Goal: Task Accomplishment & Management: Manage account settings

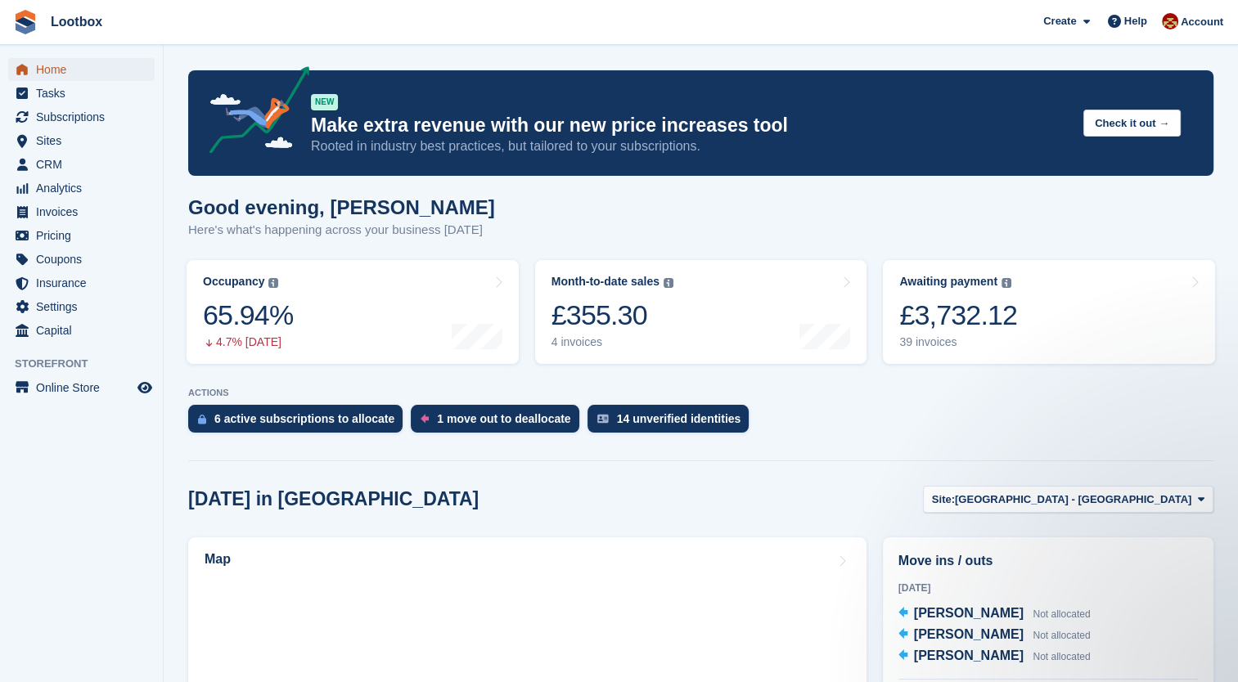
click at [46, 65] on span "Home" at bounding box center [85, 69] width 98 height 23
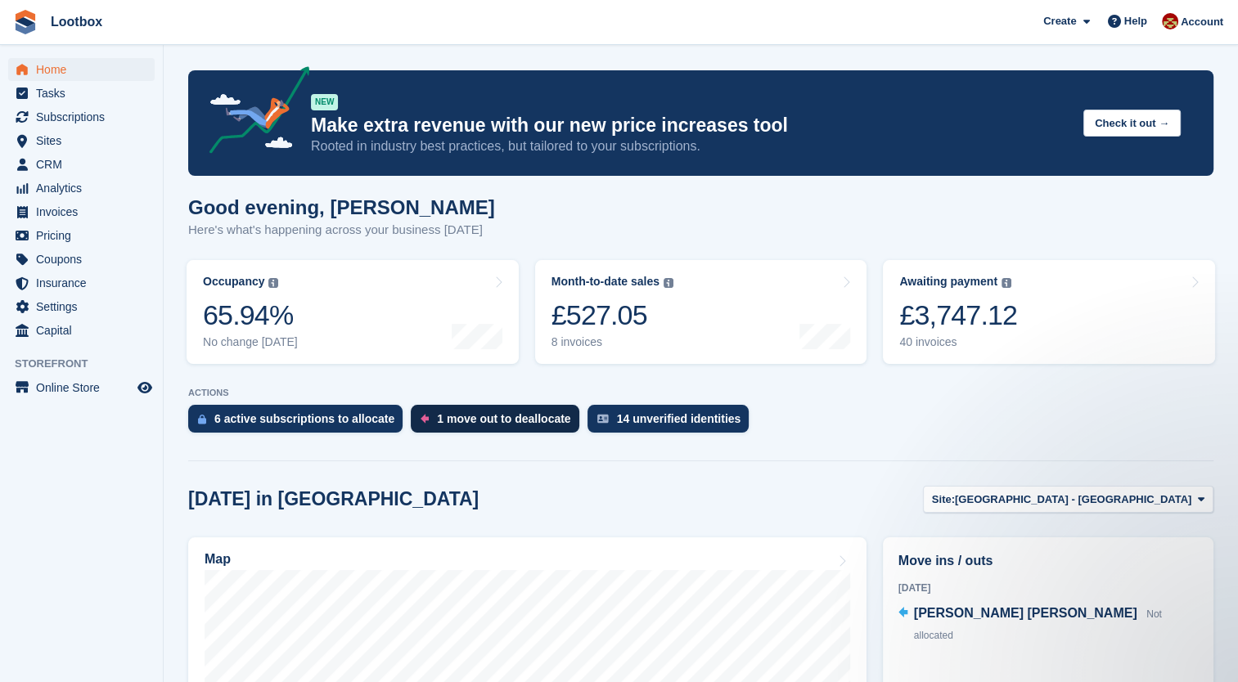
click at [502, 426] on div "1 move out to deallocate" at bounding box center [495, 419] width 168 height 28
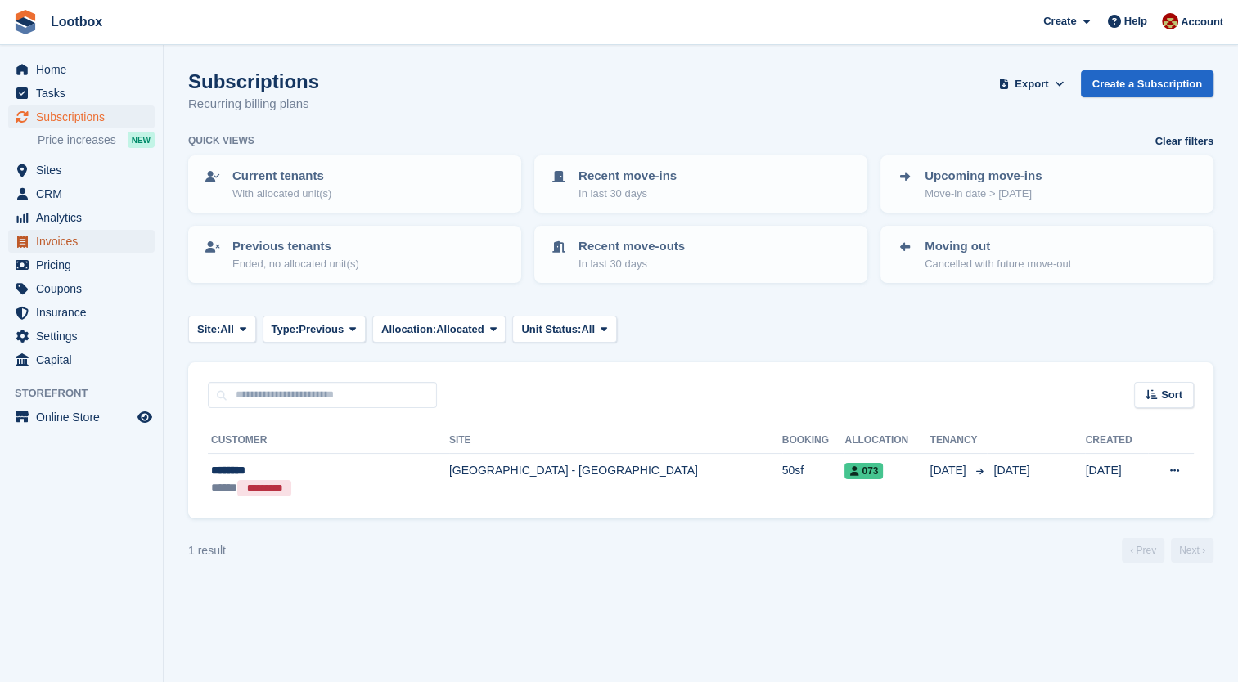
click at [56, 239] on span "Invoices" at bounding box center [85, 241] width 98 height 23
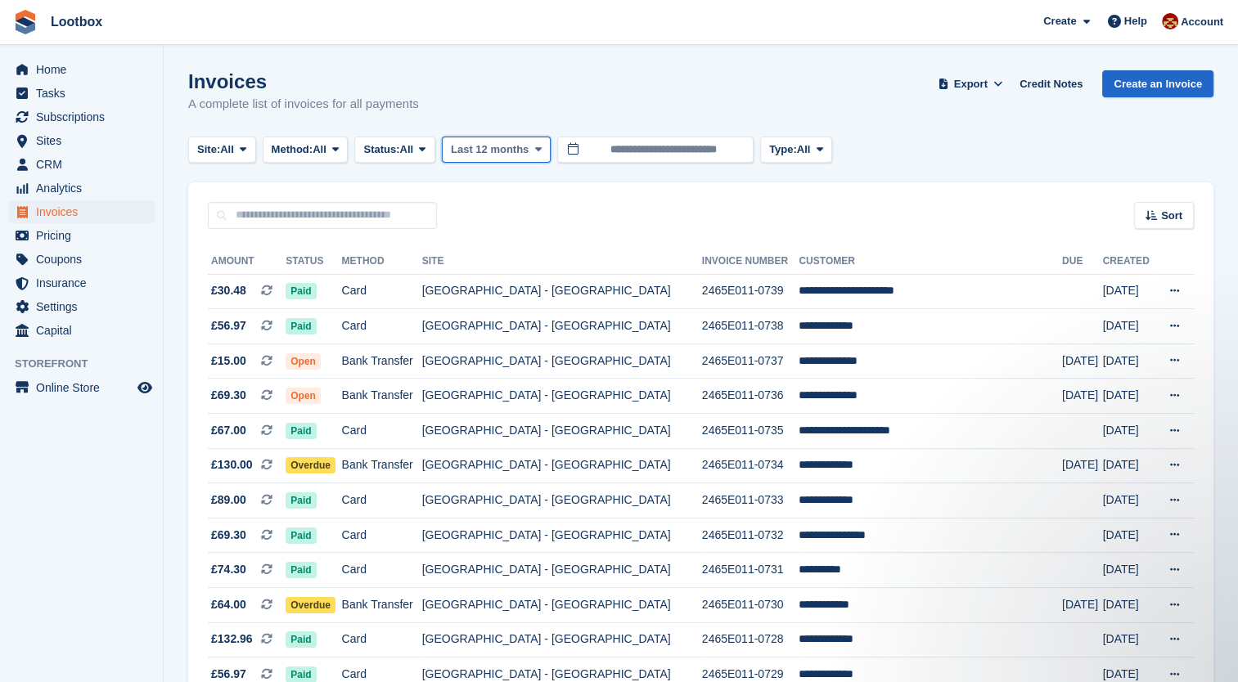
click at [511, 155] on span "Last 12 months" at bounding box center [490, 150] width 78 height 16
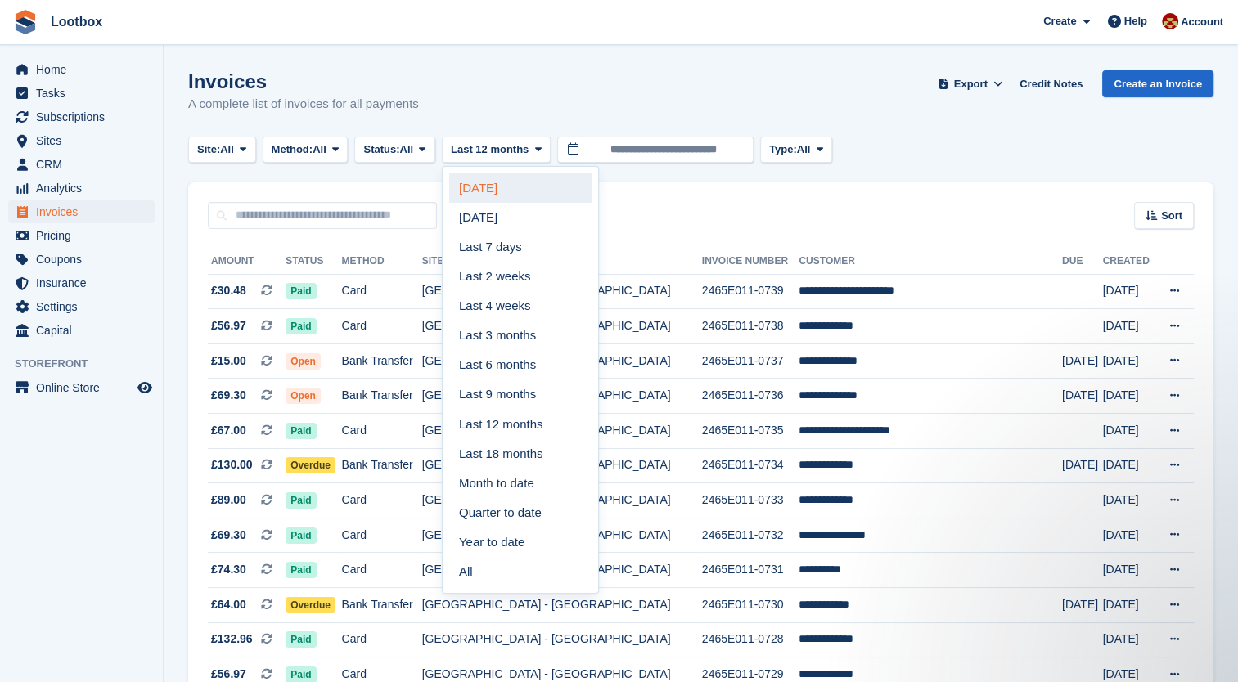
click at [516, 195] on link "Today" at bounding box center [520, 187] width 142 height 29
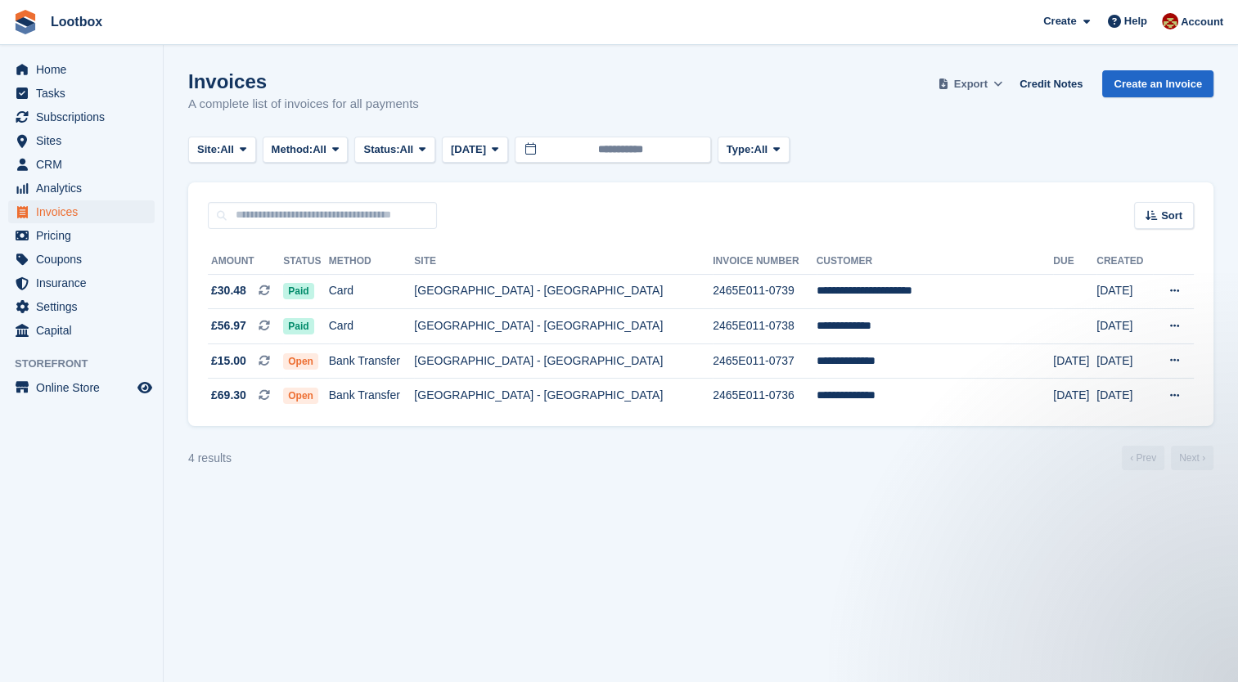
click at [986, 85] on span "Export" at bounding box center [971, 84] width 34 height 16
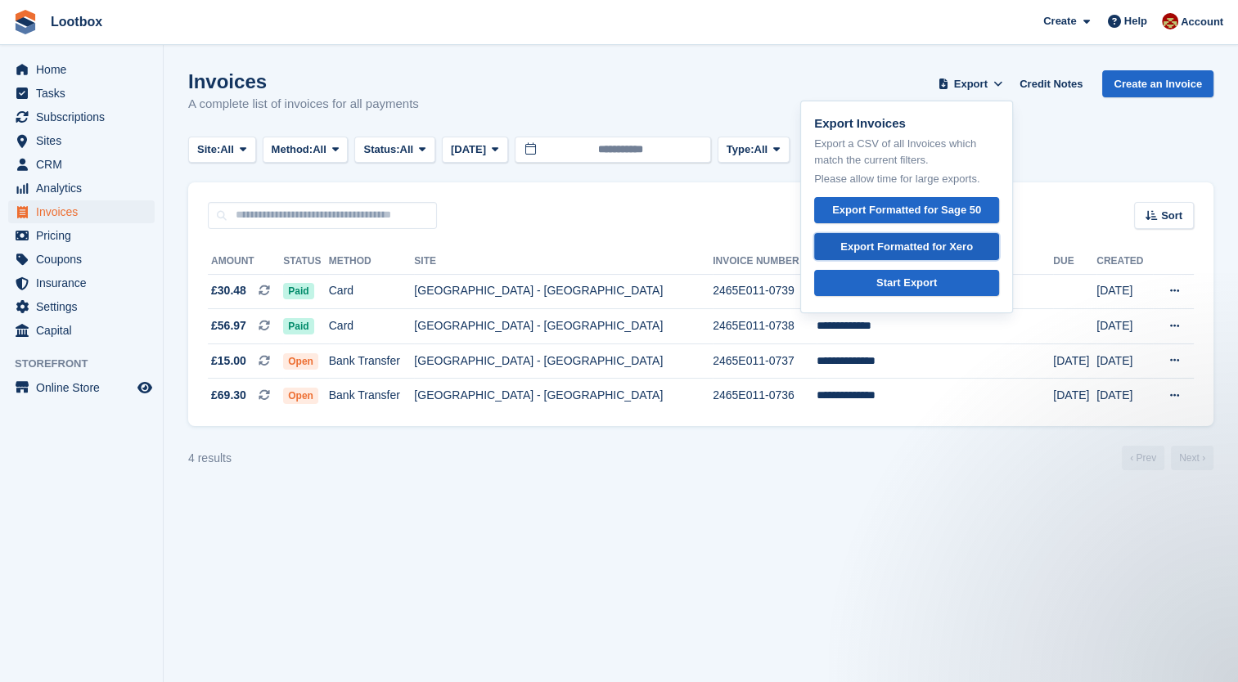
click at [911, 243] on div "Export Formatted for Xero" at bounding box center [906, 247] width 133 height 16
click at [52, 65] on span "Home" at bounding box center [85, 69] width 98 height 23
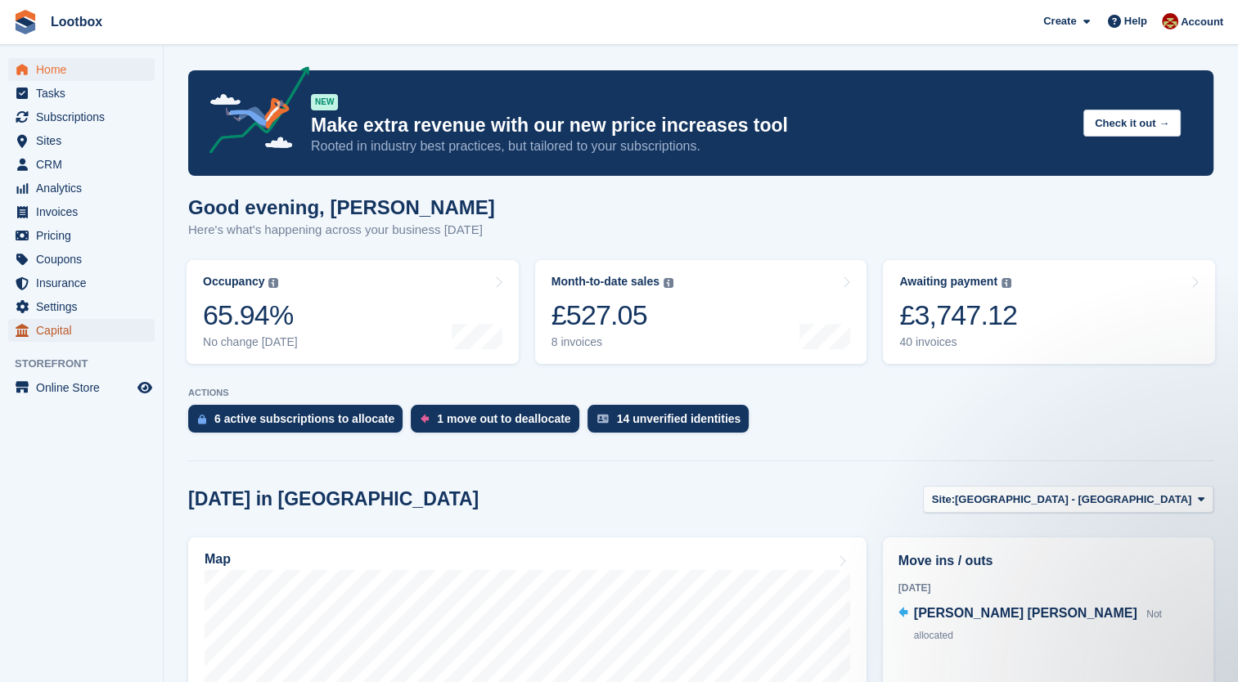
click at [48, 339] on span "Capital" at bounding box center [85, 330] width 98 height 23
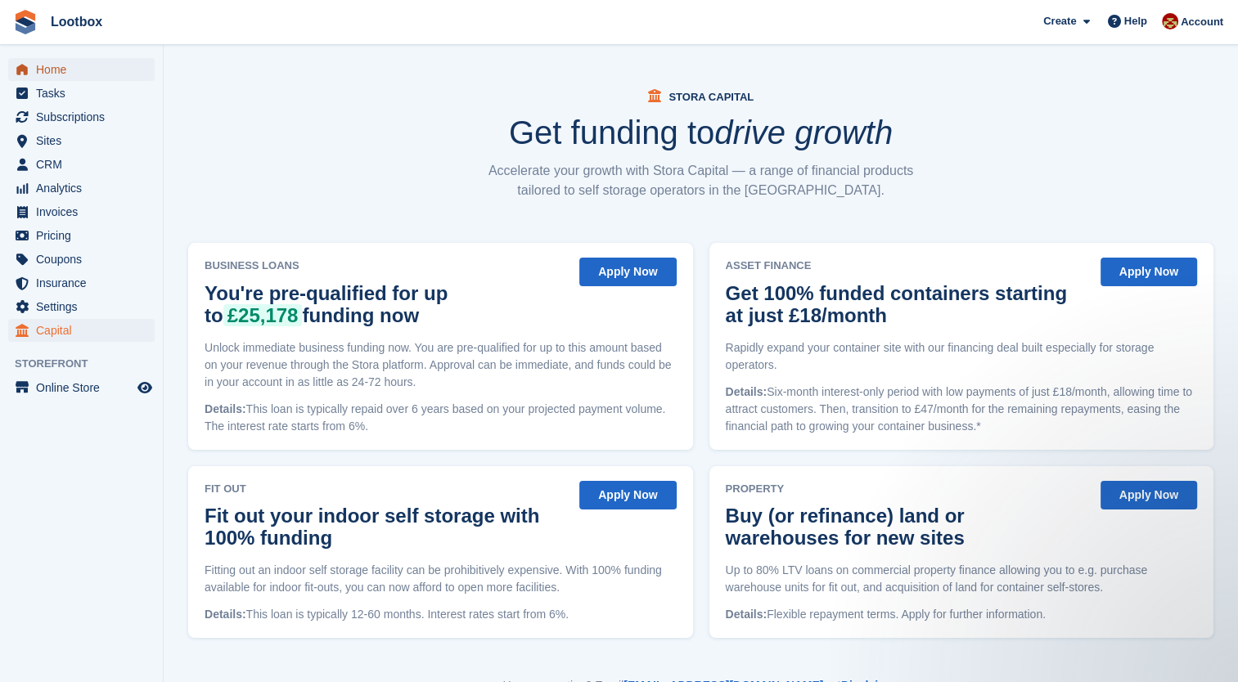
click at [38, 62] on span "Home" at bounding box center [85, 69] width 98 height 23
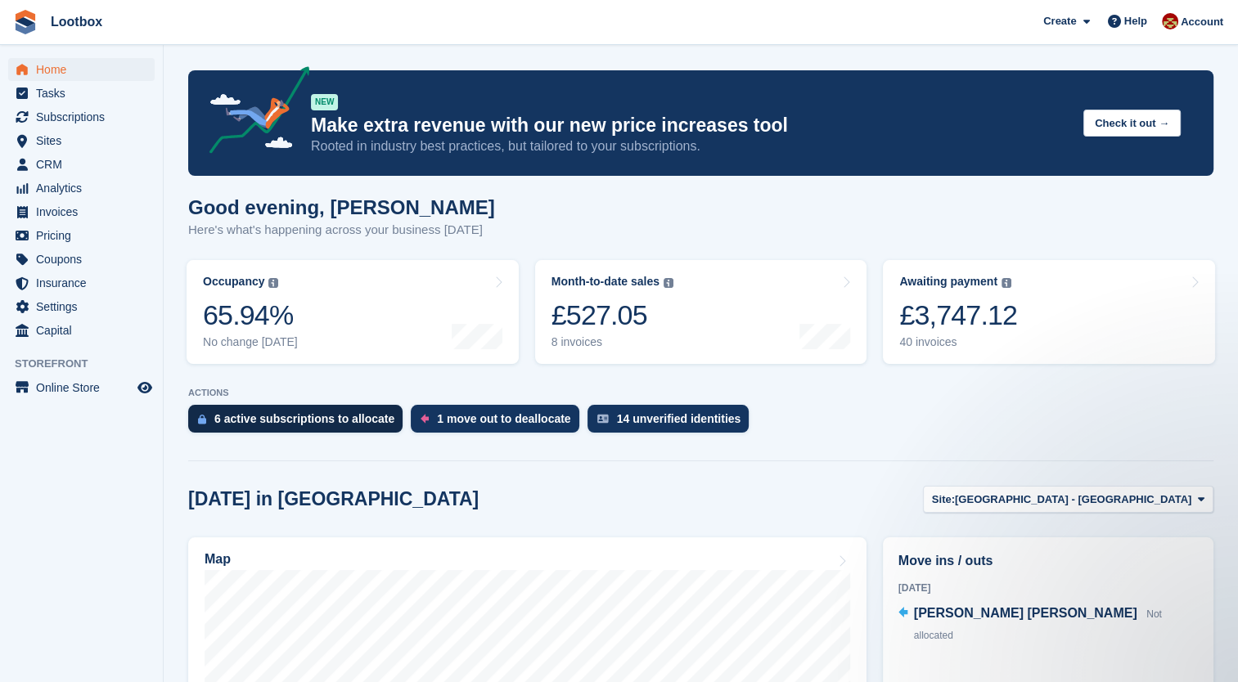
click at [237, 419] on div "6 active subscriptions to allocate" at bounding box center [304, 418] width 180 height 13
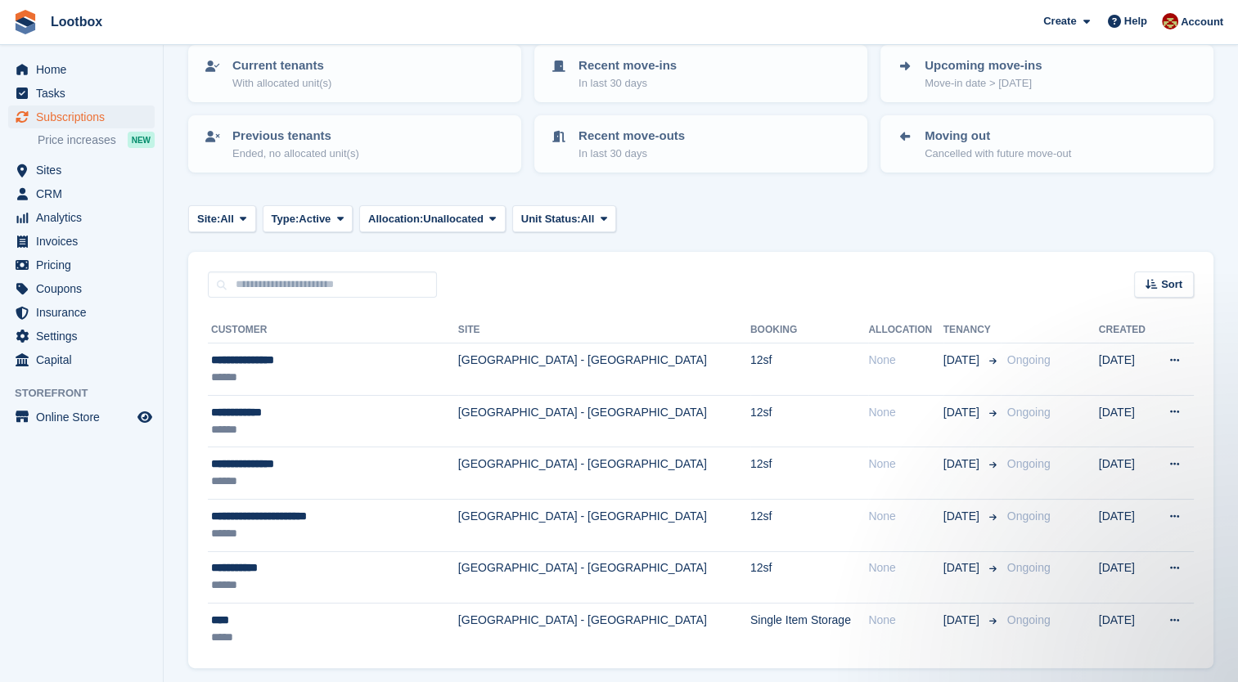
scroll to position [164, 0]
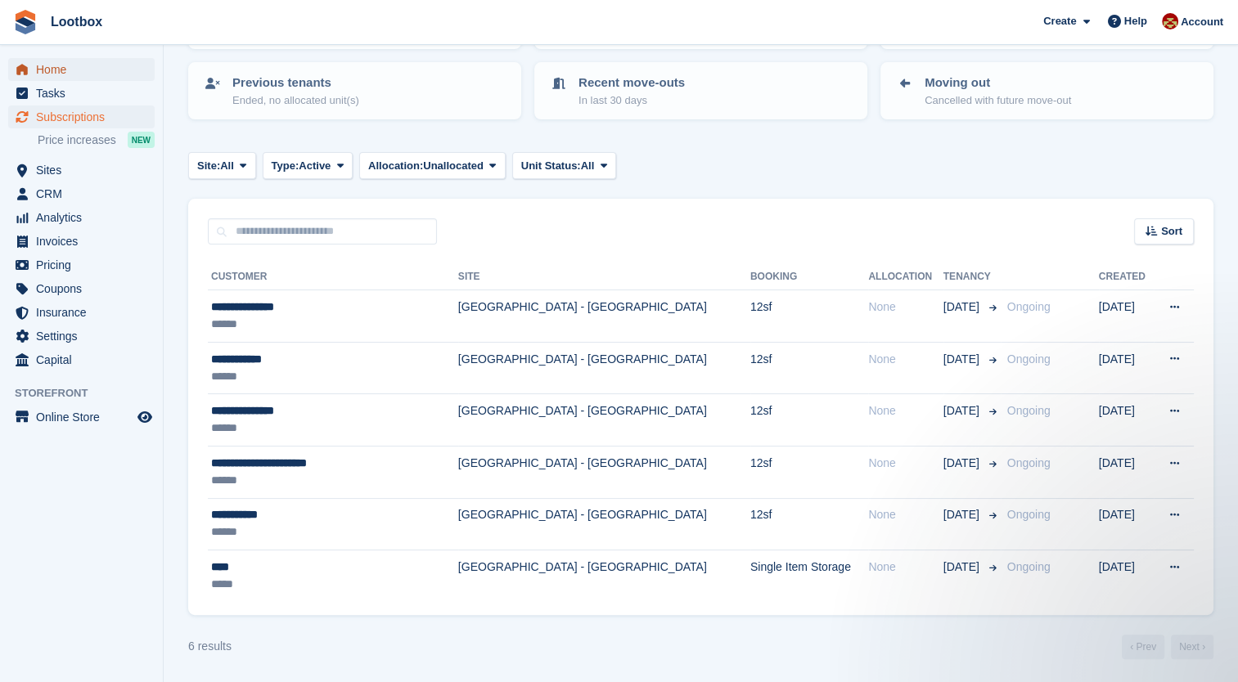
click at [47, 74] on span "Home" at bounding box center [85, 69] width 98 height 23
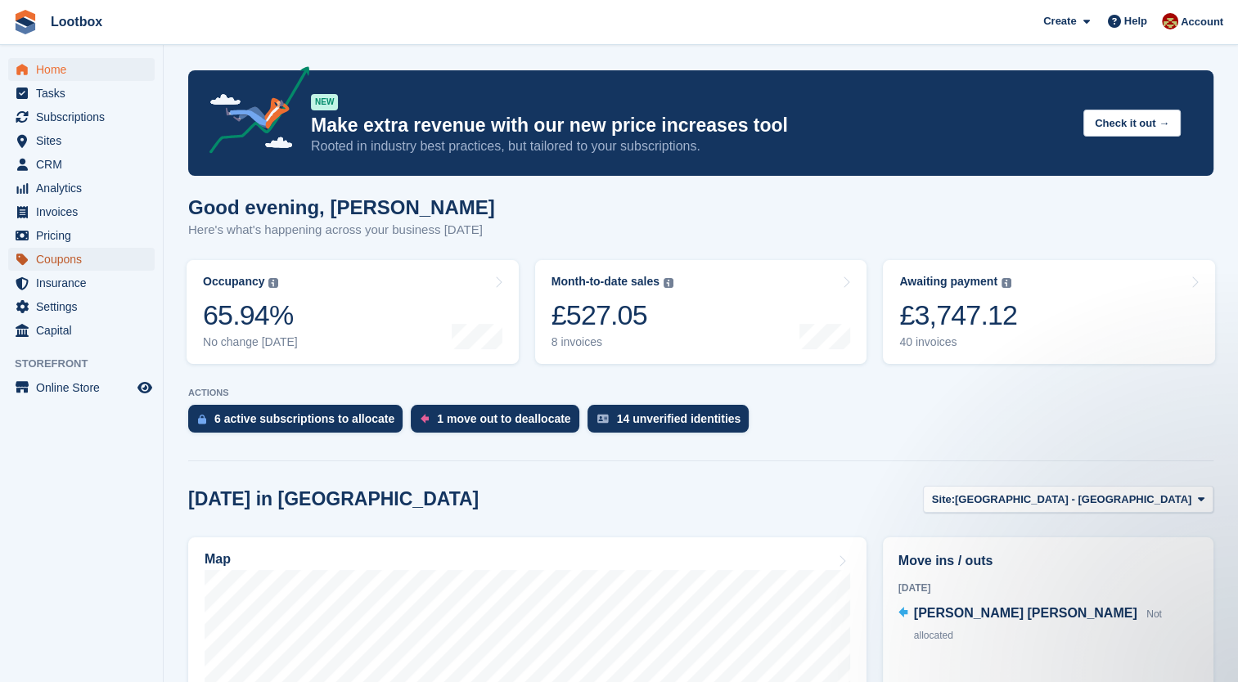
click at [65, 263] on span "Coupons" at bounding box center [85, 259] width 98 height 23
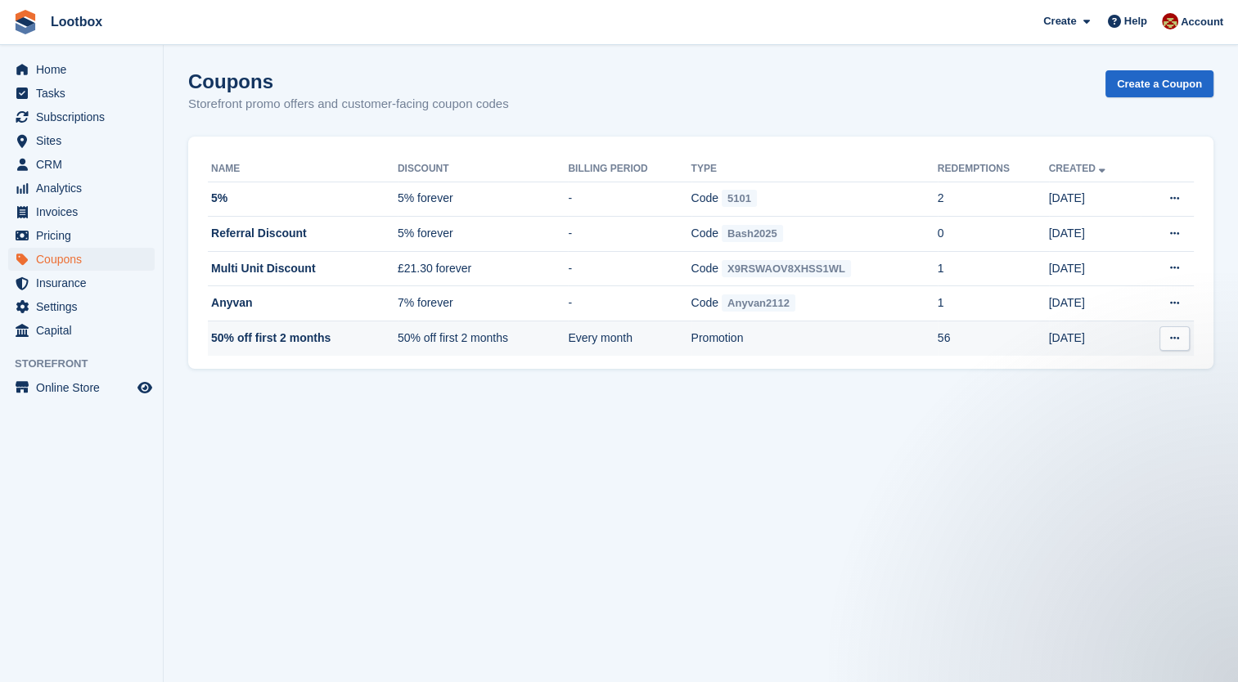
click at [476, 338] on td "50% off first 2 months" at bounding box center [483, 339] width 171 height 34
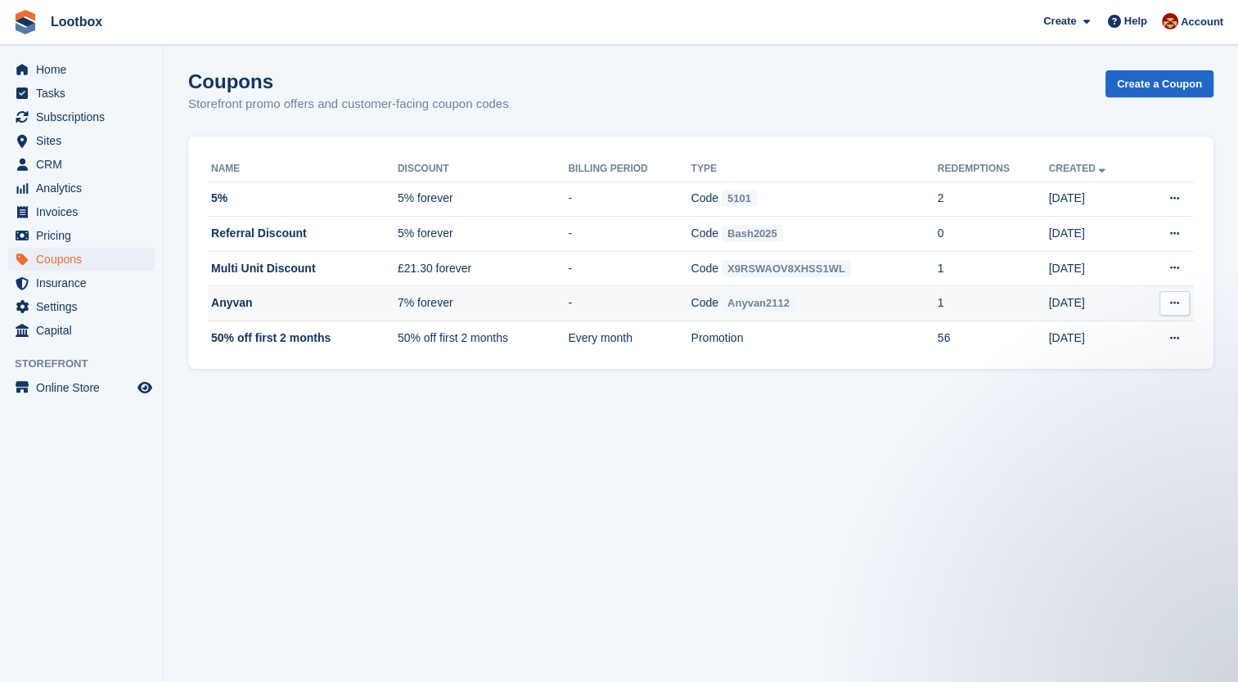
click at [245, 302] on td "Anyvan" at bounding box center [303, 303] width 190 height 35
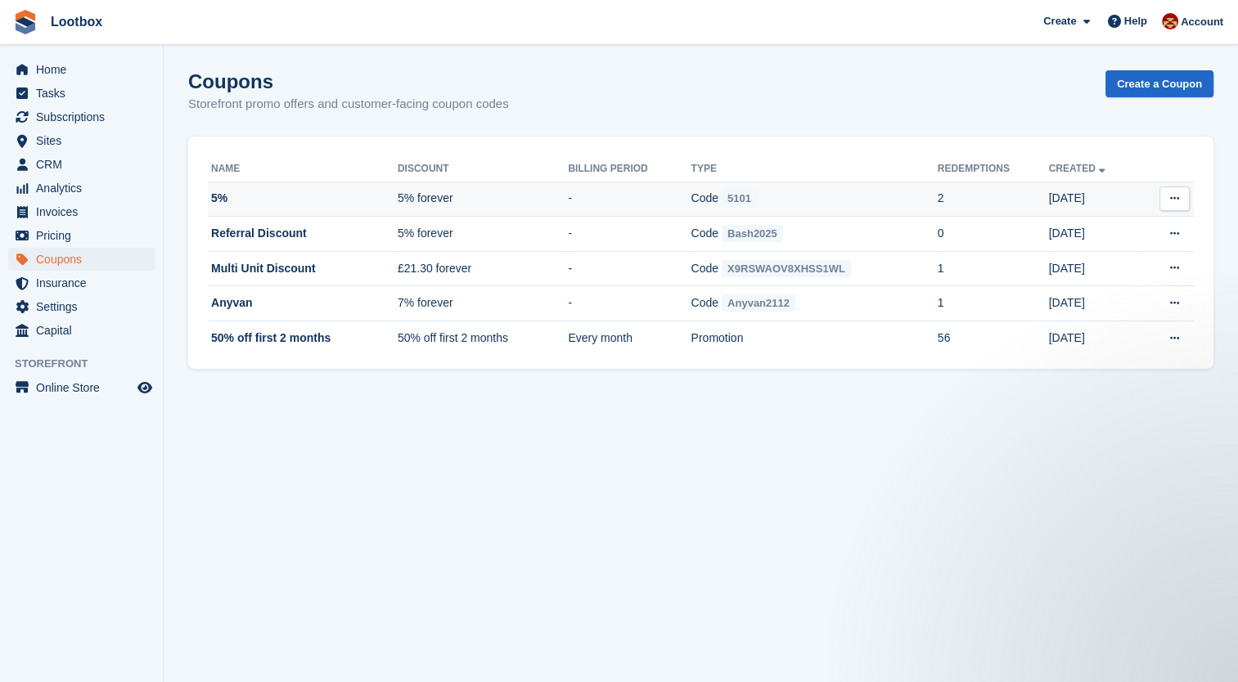
click at [1183, 198] on button at bounding box center [1175, 199] width 30 height 25
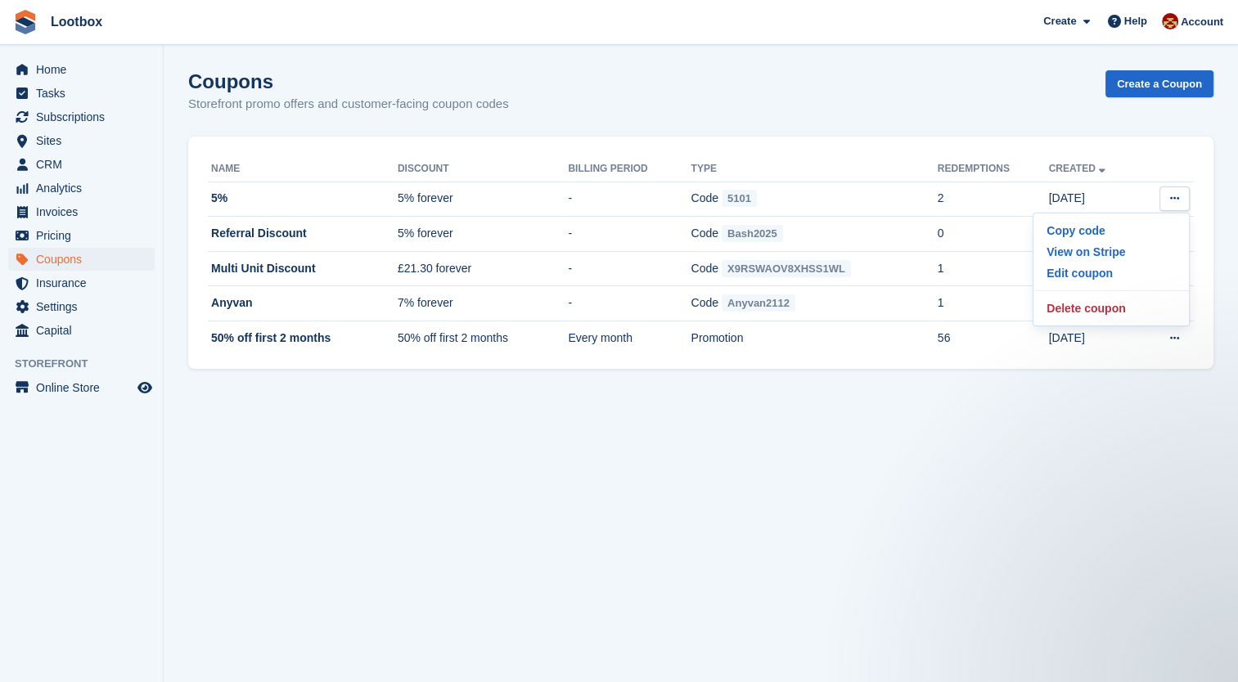
click at [1056, 638] on section "Coupons Storefront promo offers and customer-facing coupon codes Create a Coupo…" at bounding box center [701, 341] width 1074 height 682
click at [69, 291] on span "Insurance" at bounding box center [85, 283] width 98 height 23
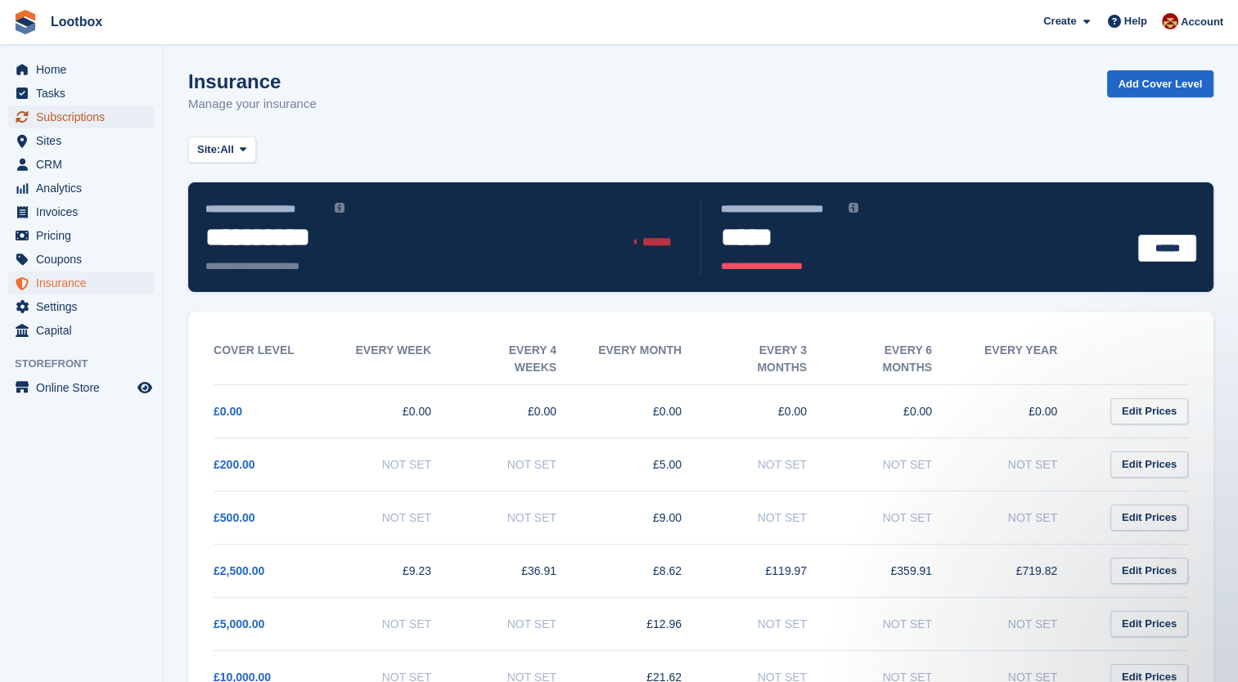
click at [71, 119] on span "Subscriptions" at bounding box center [85, 117] width 98 height 23
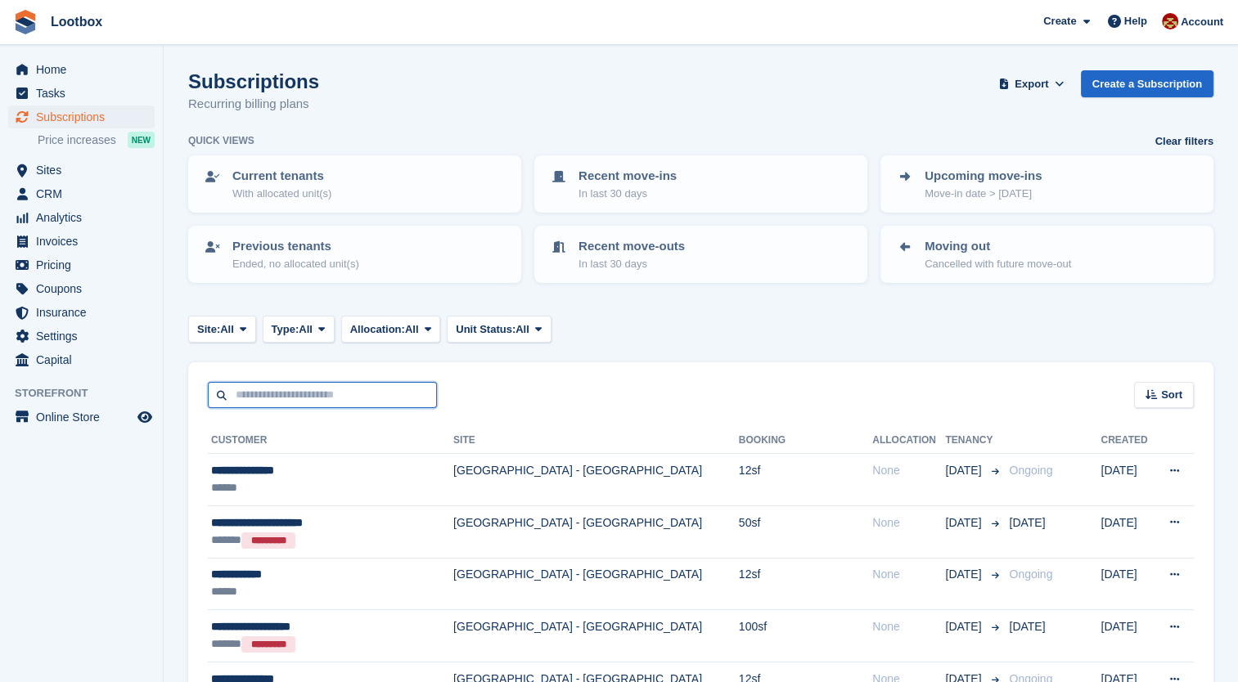
click at [312, 392] on input "text" at bounding box center [322, 395] width 229 height 27
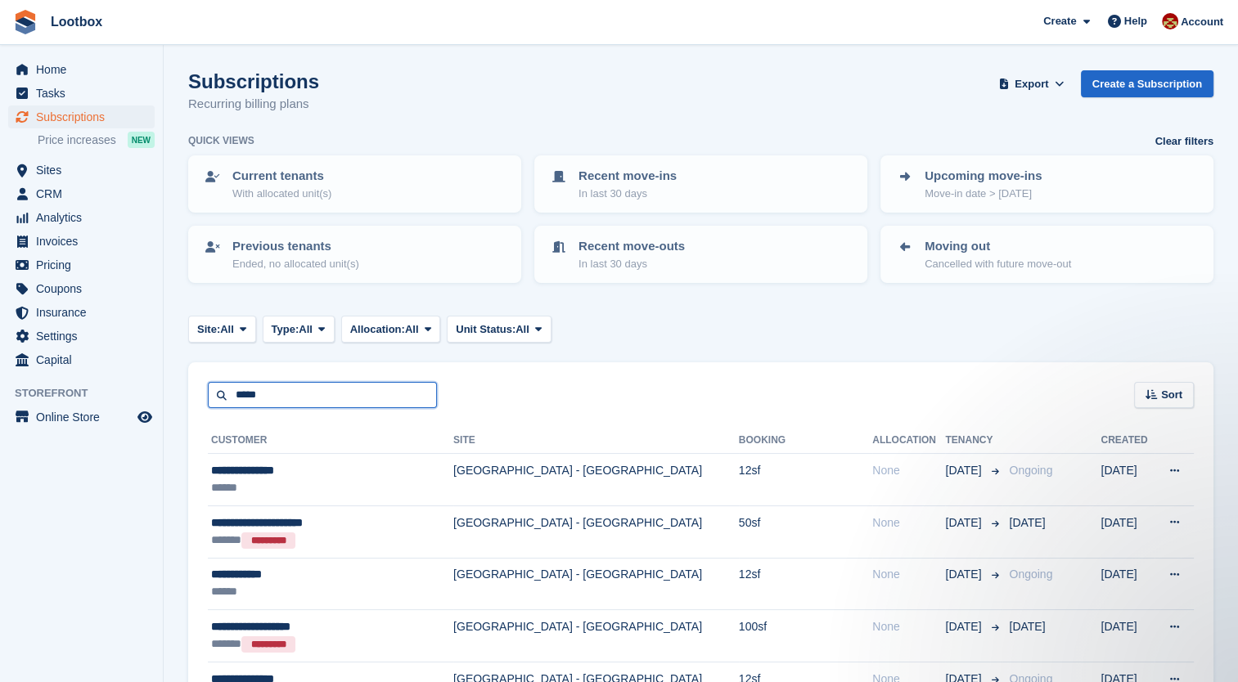
type input "*****"
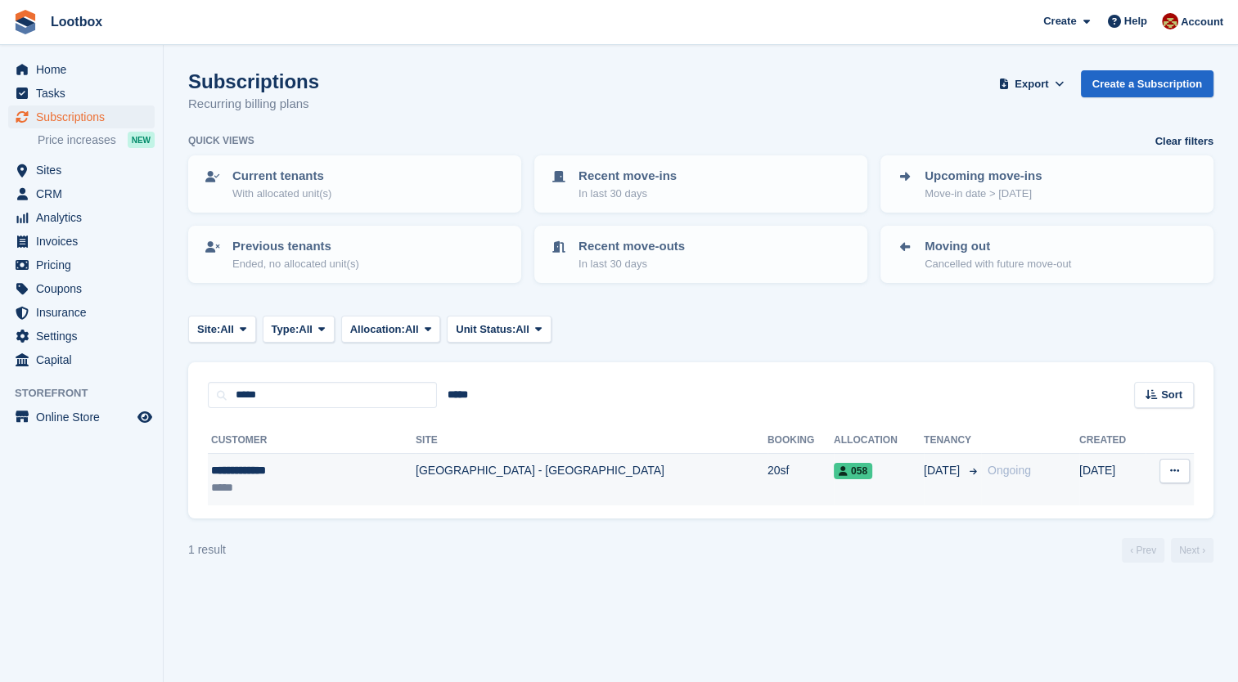
click at [242, 465] on div "**********" at bounding box center [283, 470] width 144 height 17
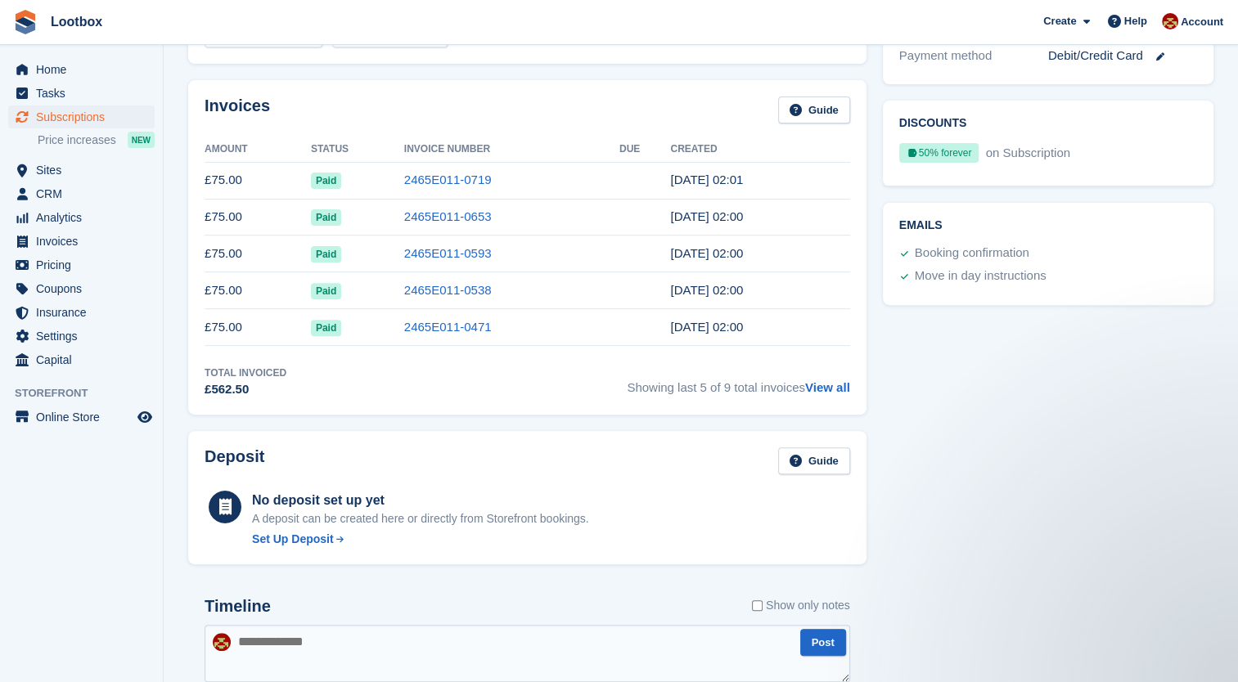
scroll to position [530, 0]
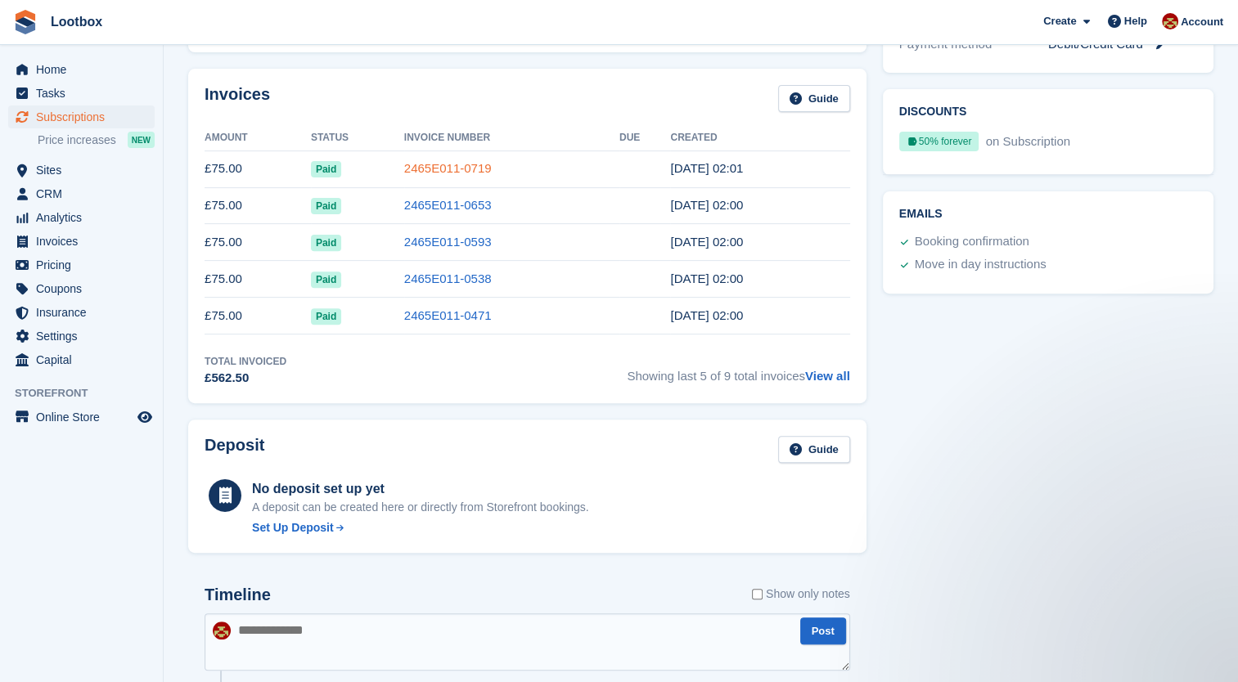
click at [437, 173] on link "2465E011-0719" at bounding box center [448, 168] width 88 height 14
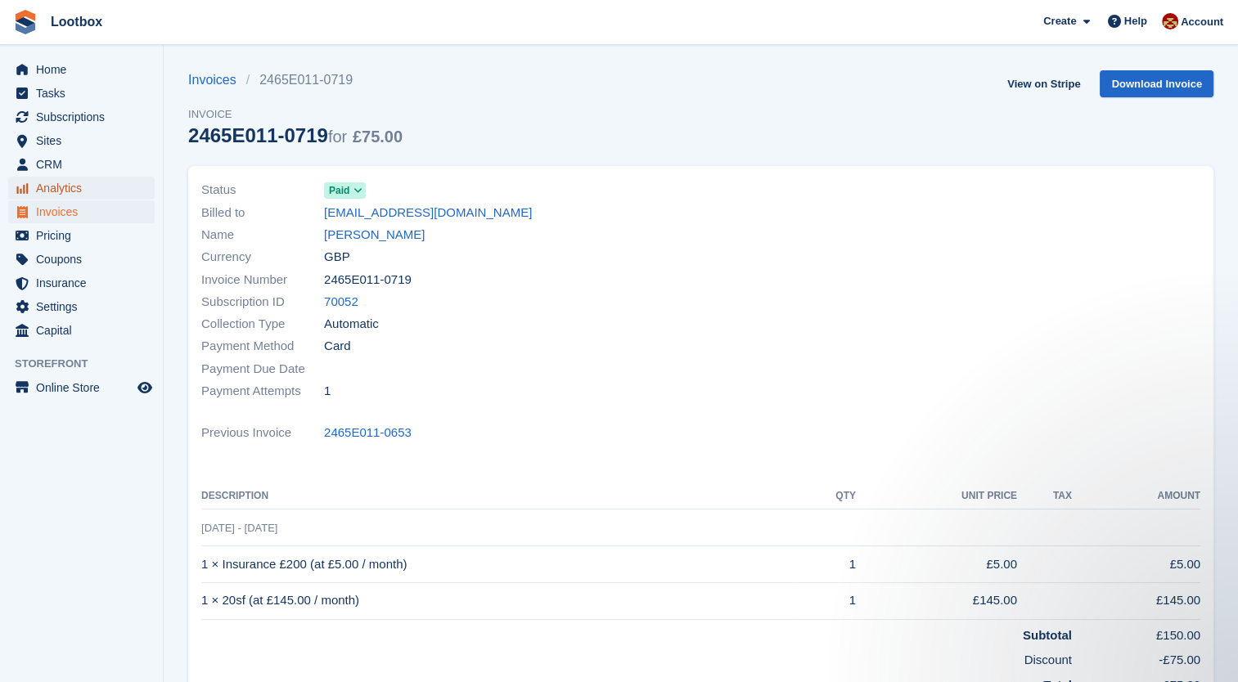
click at [54, 191] on span "Analytics" at bounding box center [85, 188] width 98 height 23
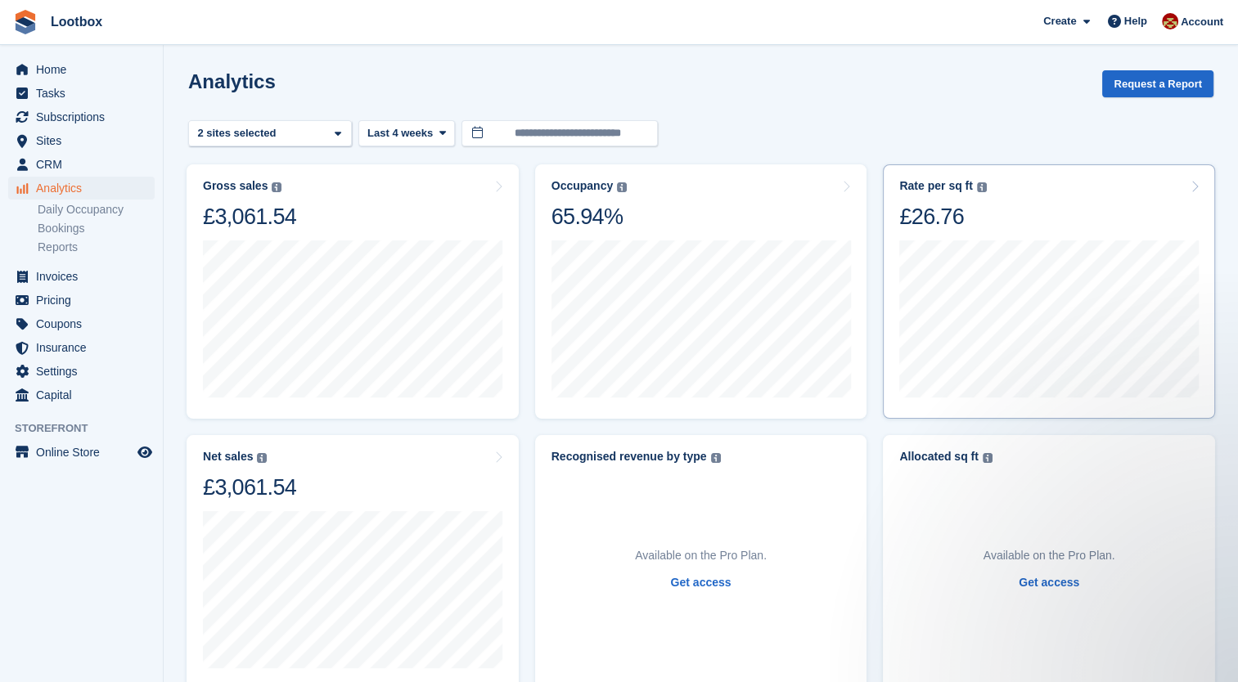
click at [923, 187] on div "Rate per sq ft" at bounding box center [935, 186] width 73 height 14
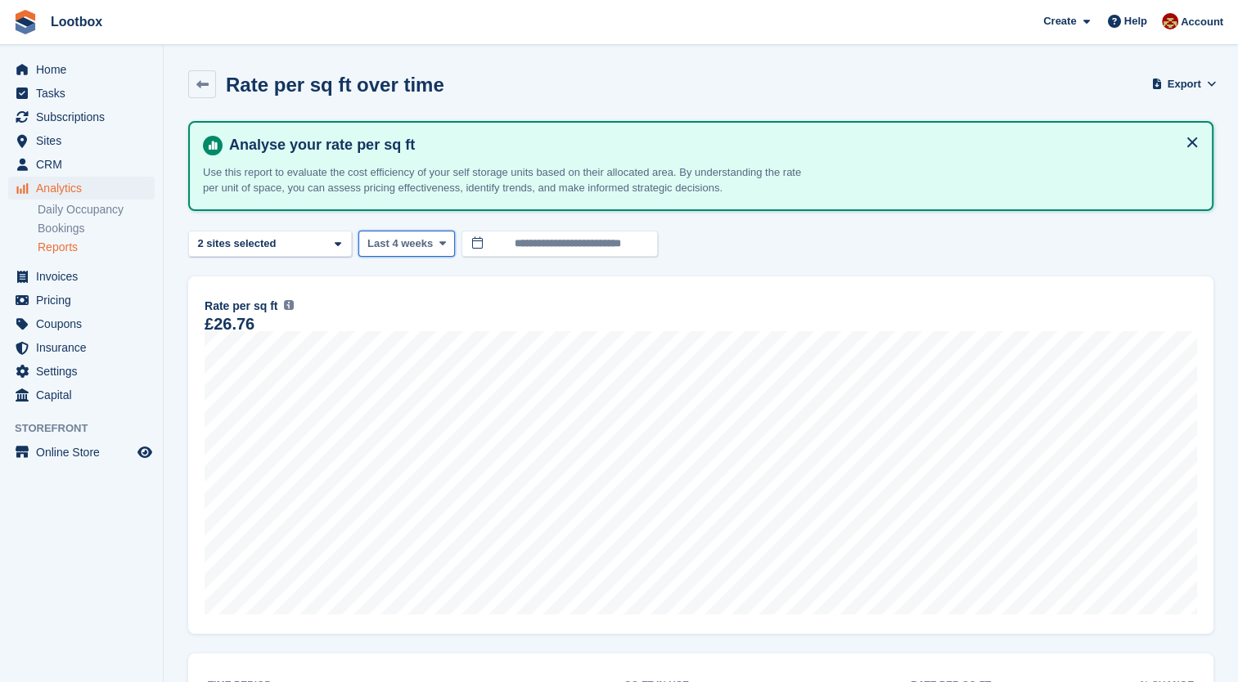
click at [427, 241] on span "Last 4 weeks" at bounding box center [399, 244] width 65 height 16
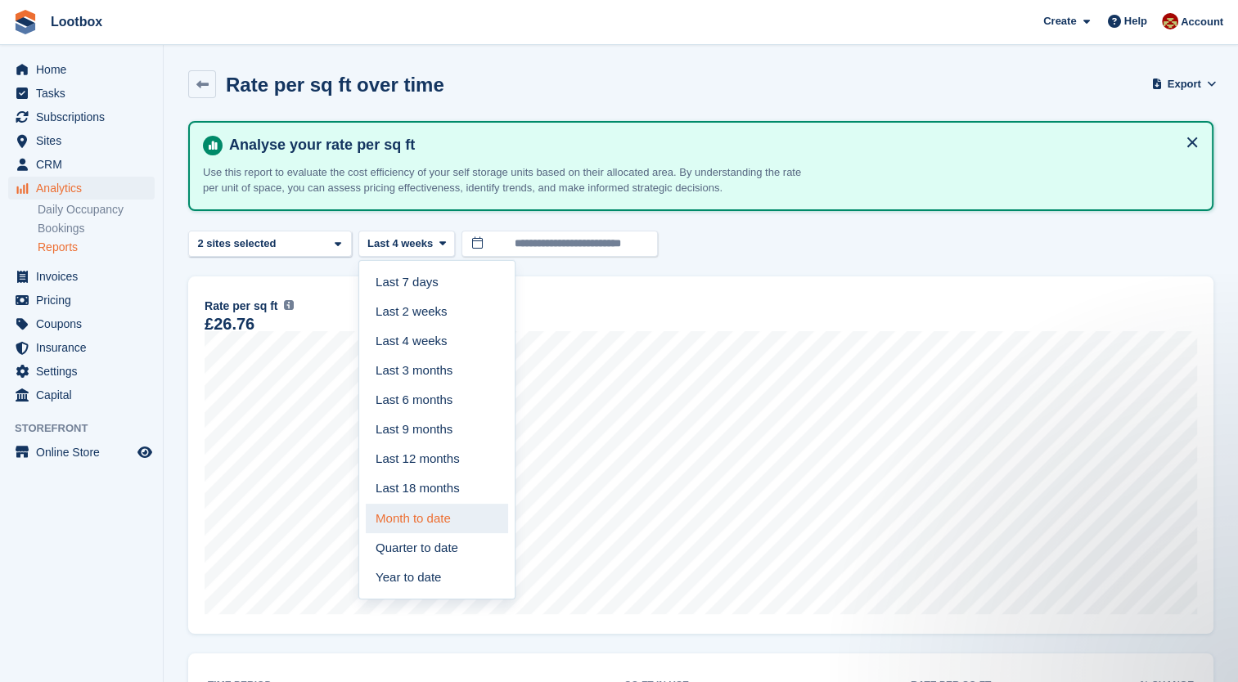
click at [412, 515] on link "Month to date" at bounding box center [437, 518] width 142 height 29
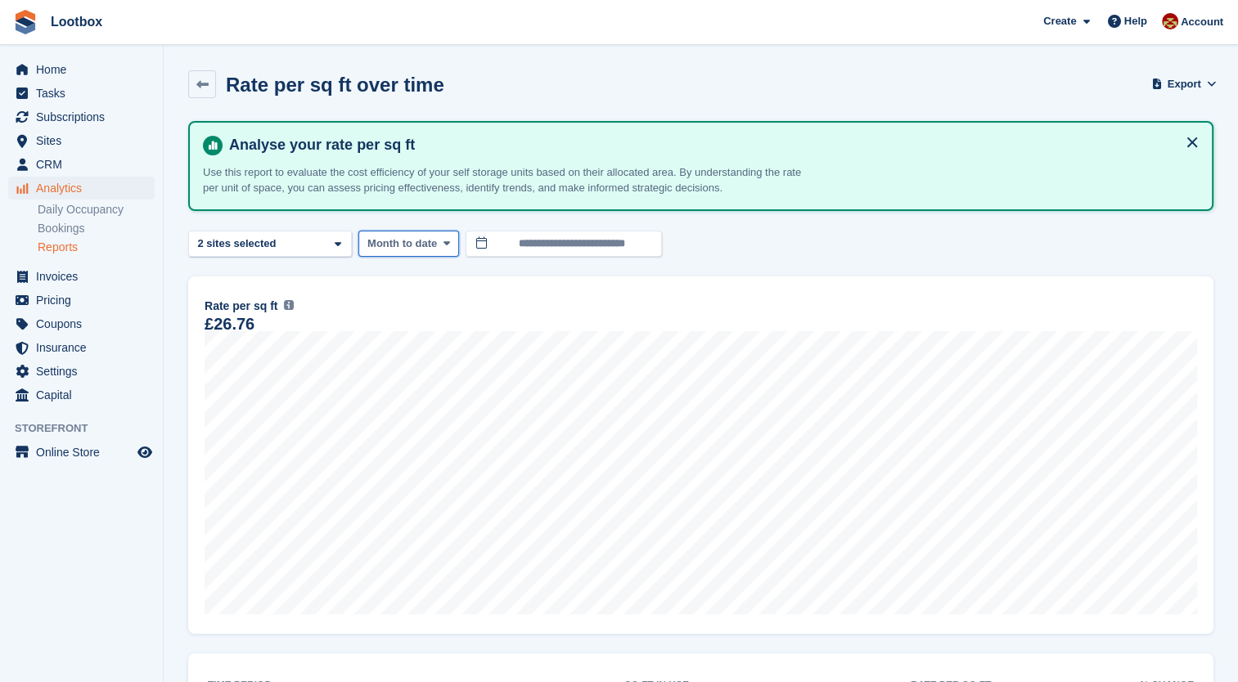
click at [457, 233] on button "Month to date" at bounding box center [408, 244] width 101 height 27
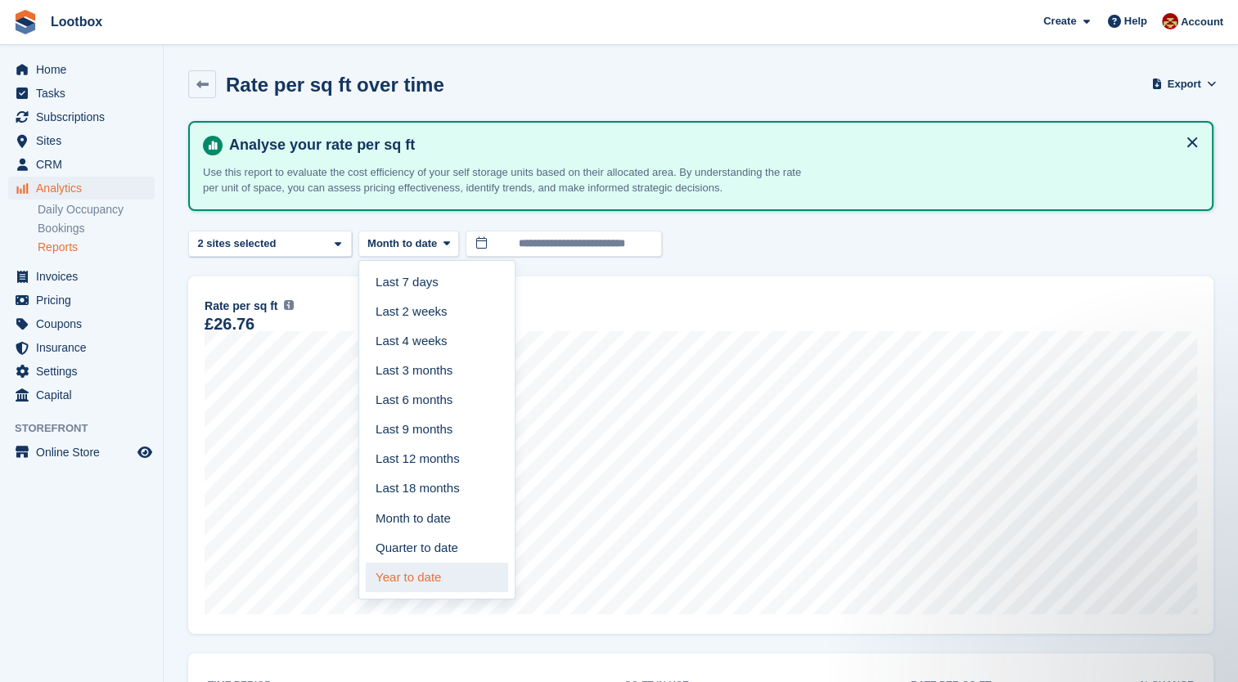
click at [404, 578] on link "Year to date" at bounding box center [437, 577] width 142 height 29
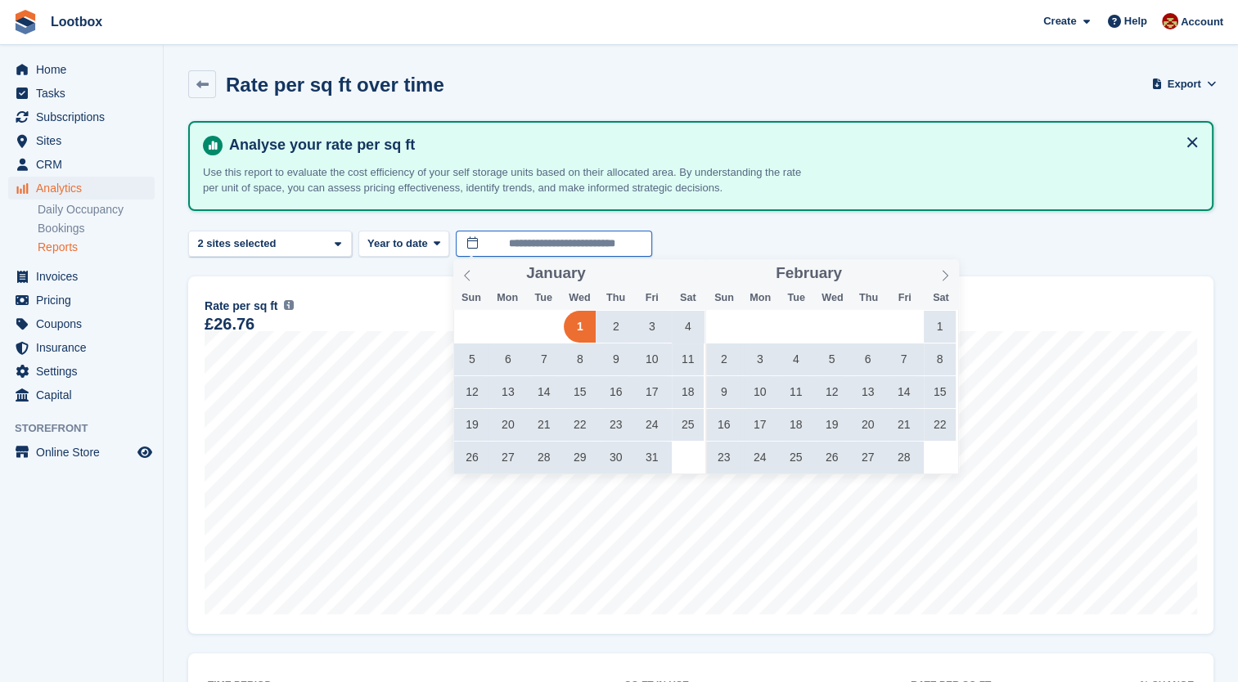
click at [488, 235] on input "**********" at bounding box center [554, 244] width 196 height 27
click at [471, 277] on icon at bounding box center [467, 275] width 11 height 11
type input "****"
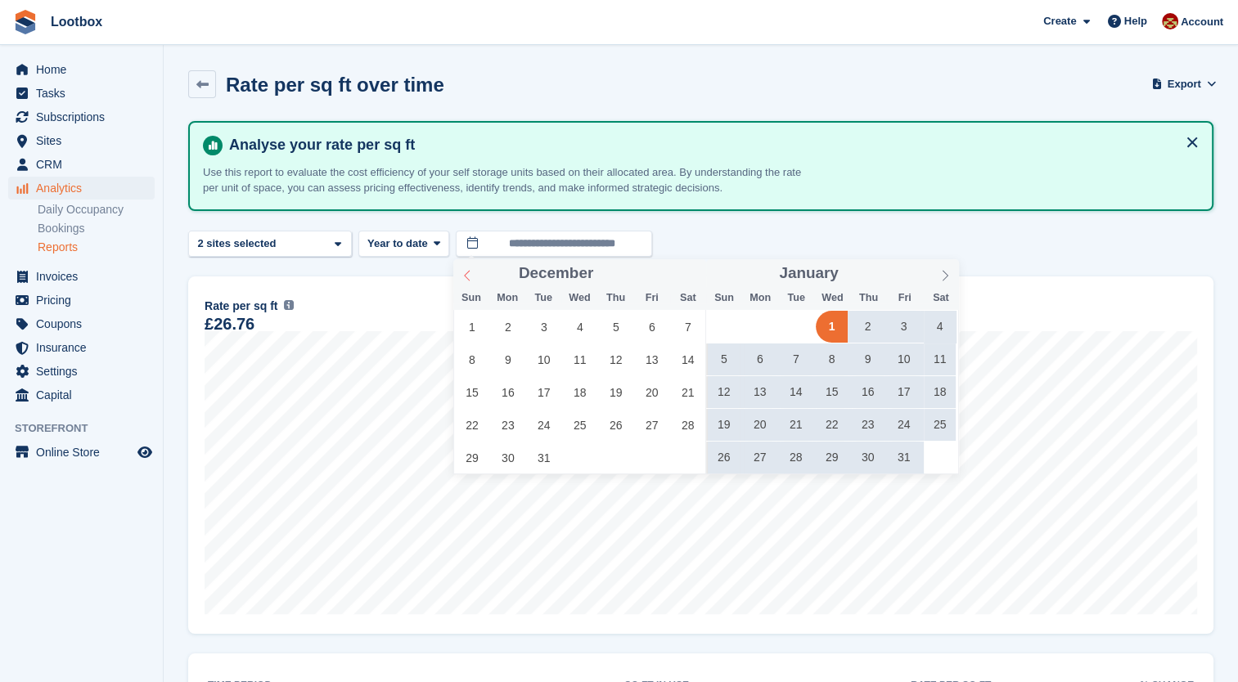
click at [471, 277] on icon at bounding box center [467, 275] width 11 height 11
type input "****"
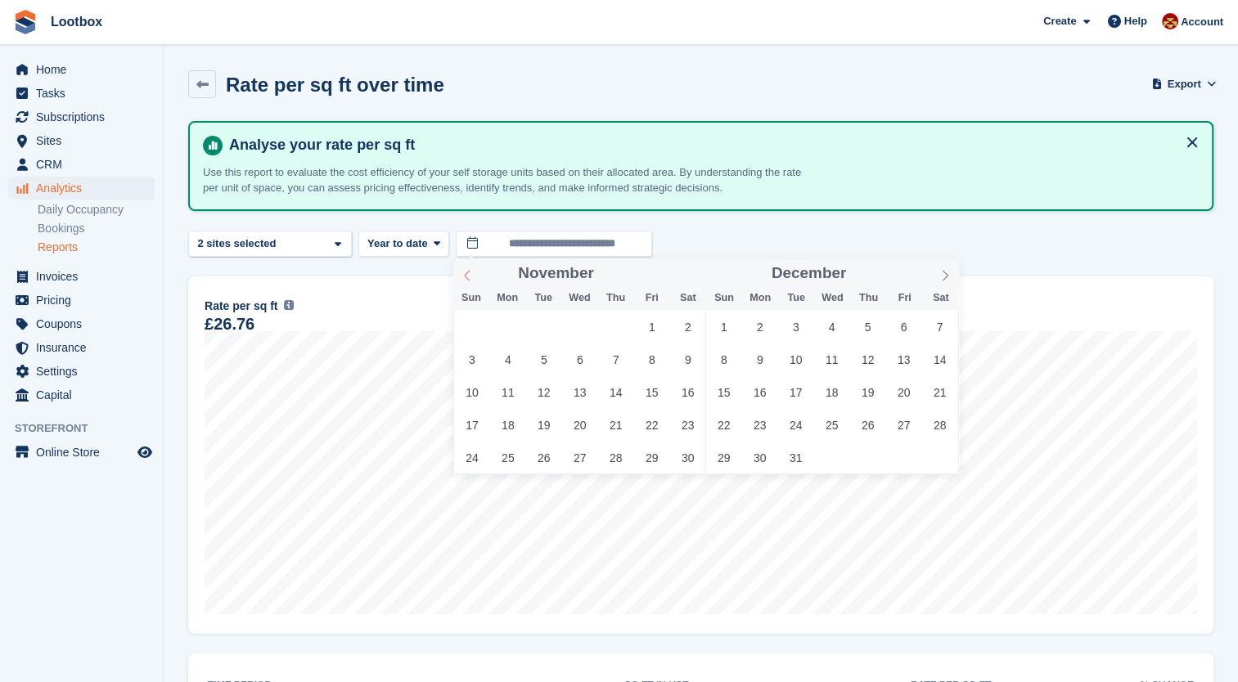
click at [471, 277] on icon at bounding box center [467, 275] width 11 height 11
click at [540, 423] on span "22" at bounding box center [544, 425] width 32 height 32
type input "**********"
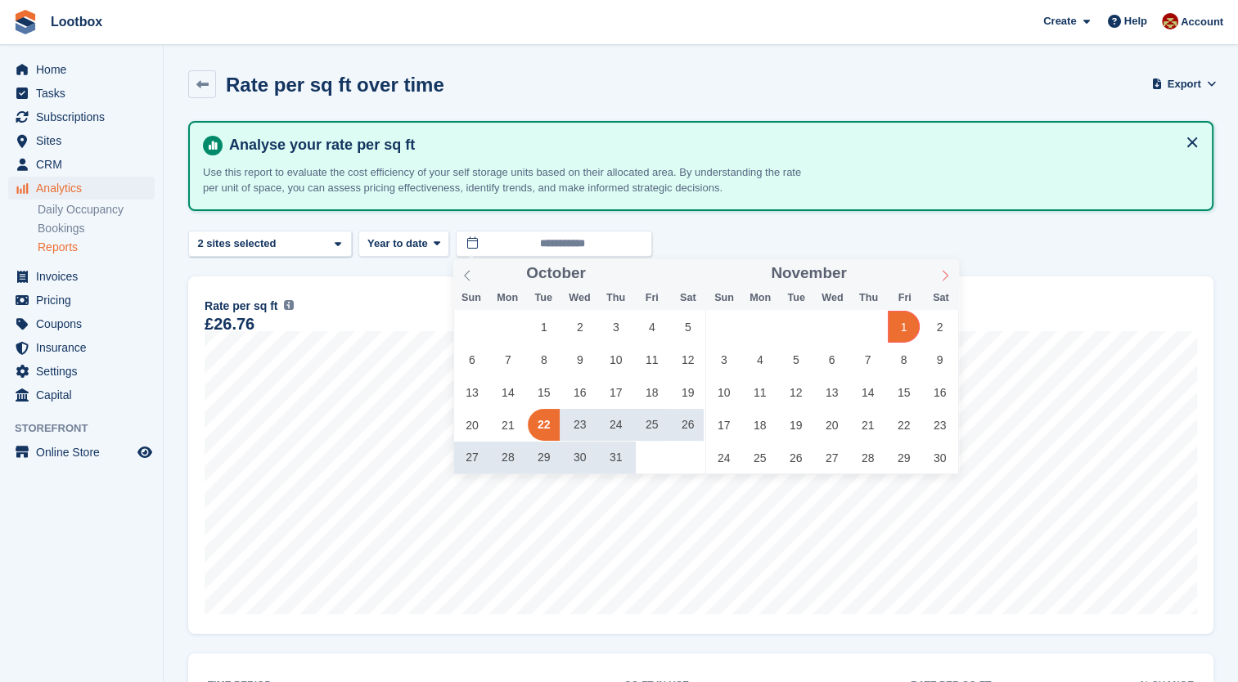
click at [943, 272] on icon at bounding box center [944, 275] width 11 height 11
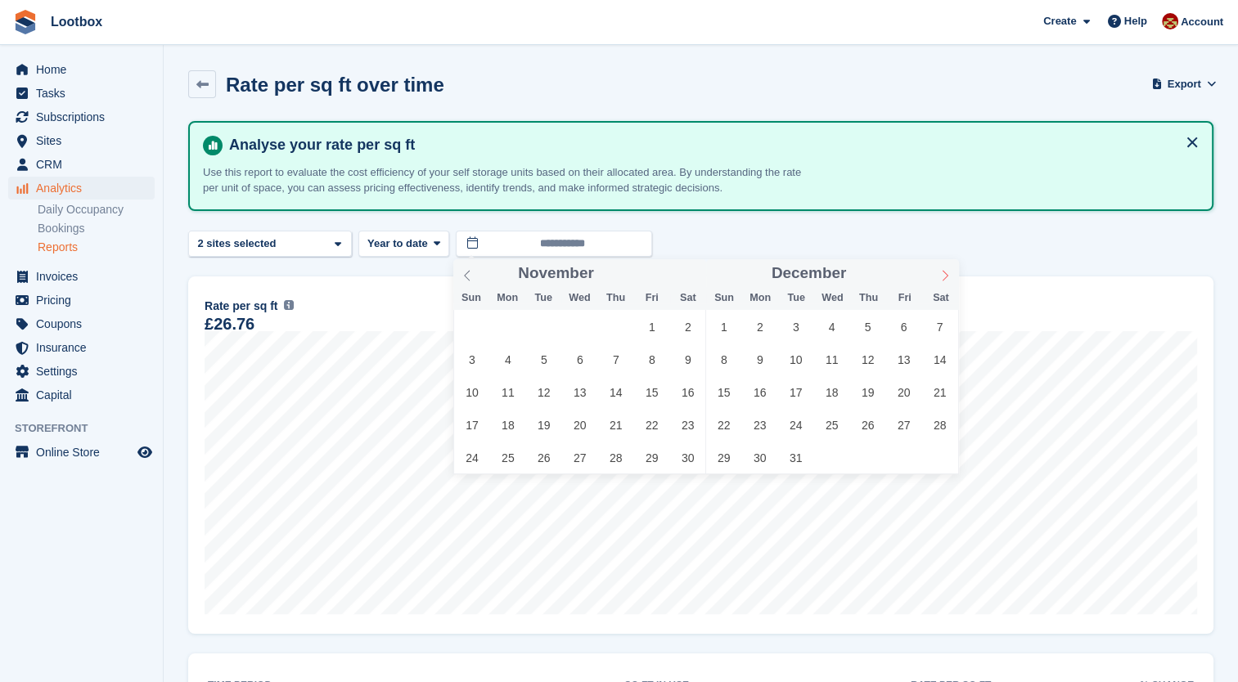
click at [943, 272] on icon at bounding box center [944, 275] width 11 height 11
type input "****"
click at [943, 272] on icon at bounding box center [944, 275] width 11 height 11
type input "****"
click at [943, 272] on icon at bounding box center [944, 275] width 11 height 11
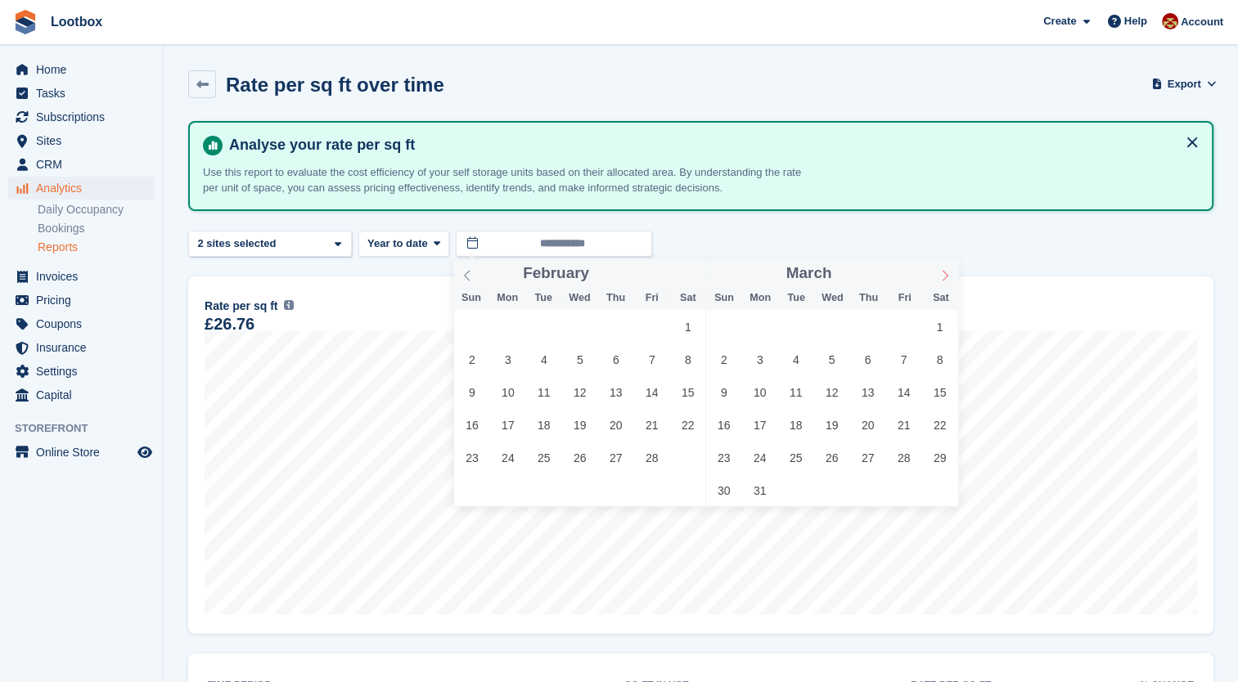
click at [943, 272] on icon at bounding box center [944, 275] width 11 height 11
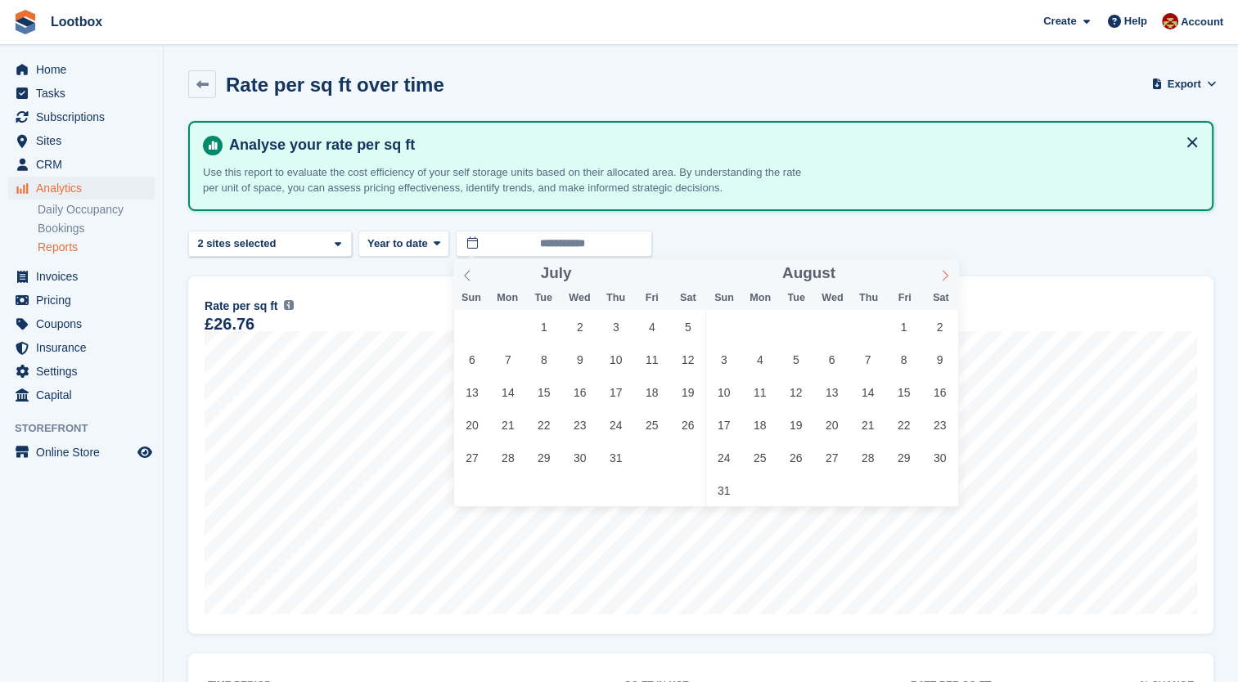
click at [943, 272] on icon at bounding box center [944, 275] width 11 height 11
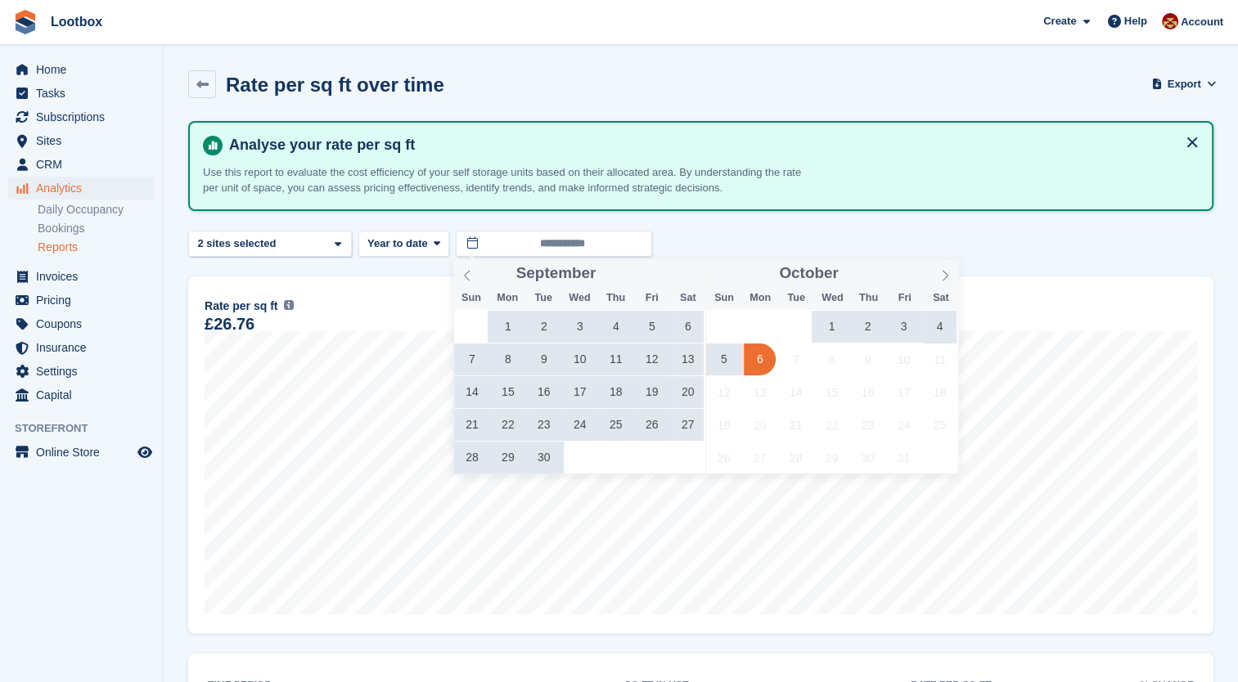
click at [767, 361] on span "6" at bounding box center [760, 360] width 32 height 32
type input "**********"
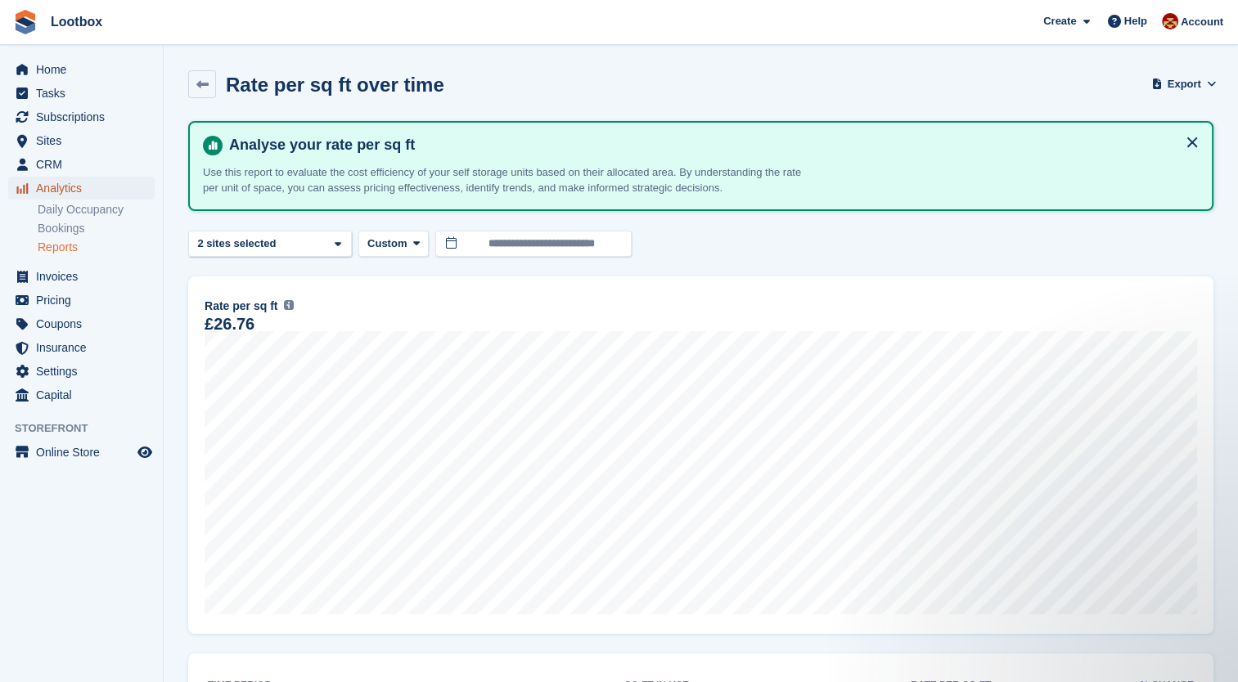
click at [68, 187] on span "Analytics" at bounding box center [85, 188] width 98 height 23
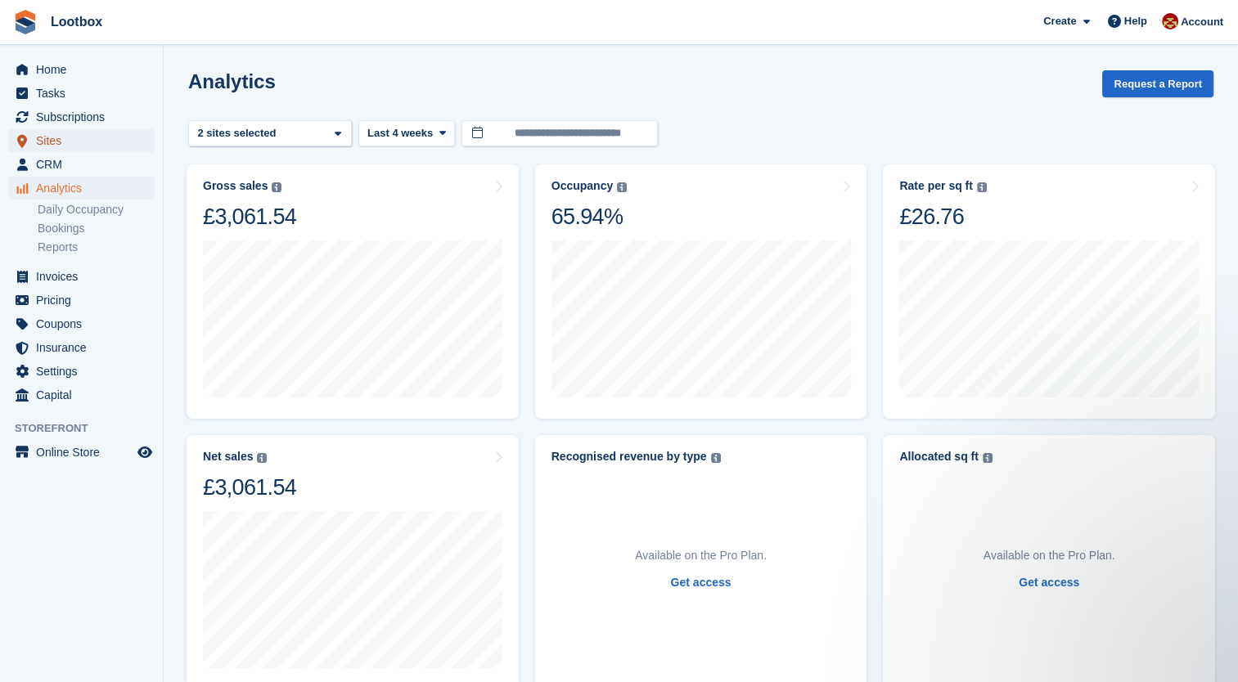
click at [51, 133] on span "Sites" at bounding box center [85, 140] width 98 height 23
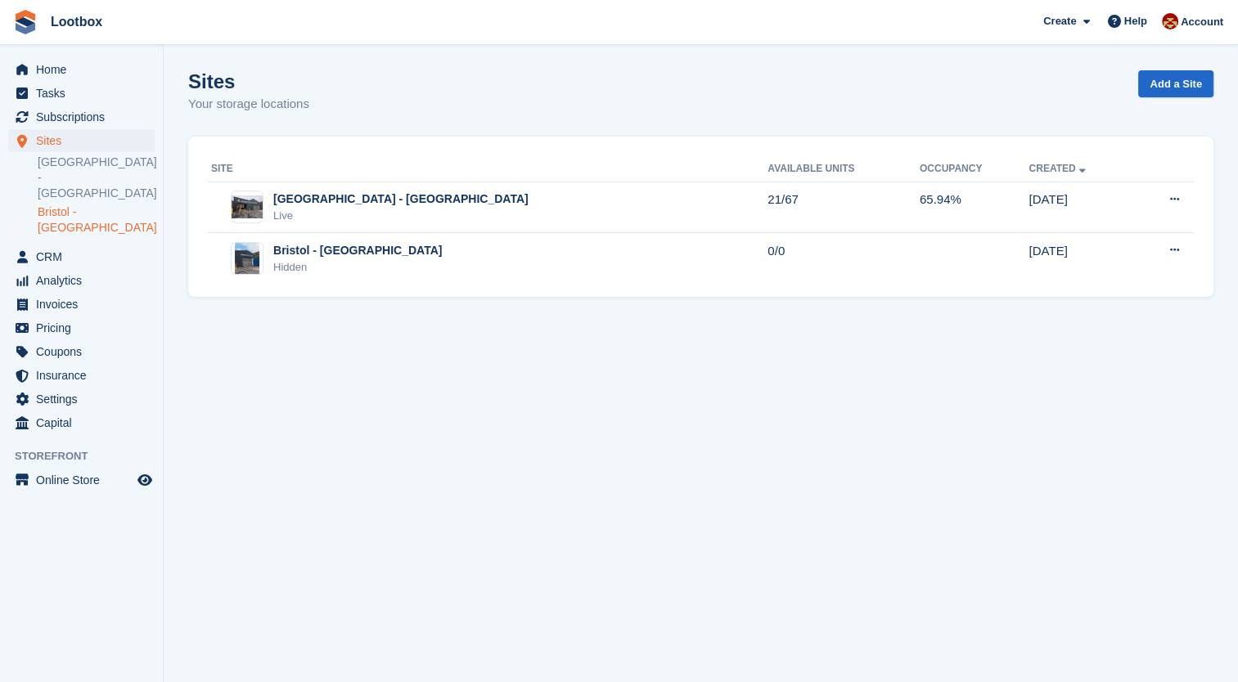
click at [83, 205] on link "Bristol - [GEOGRAPHIC_DATA]" at bounding box center [96, 220] width 117 height 31
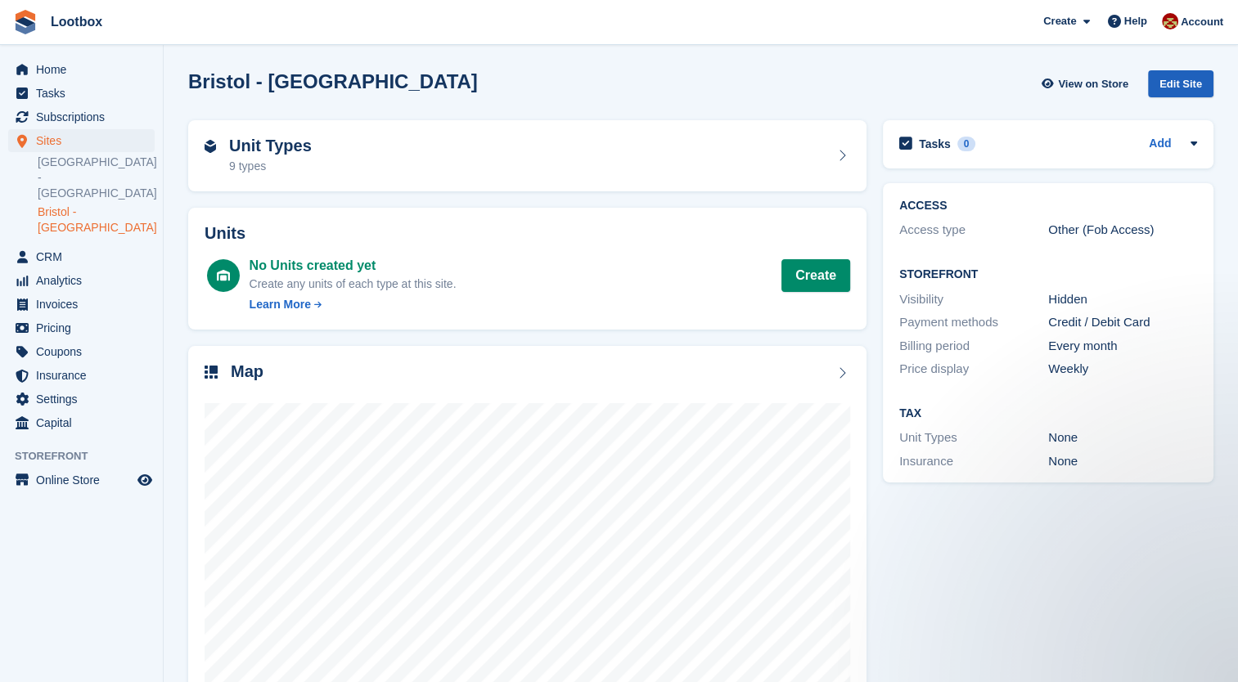
click at [1187, 83] on div "Edit Site" at bounding box center [1180, 83] width 65 height 27
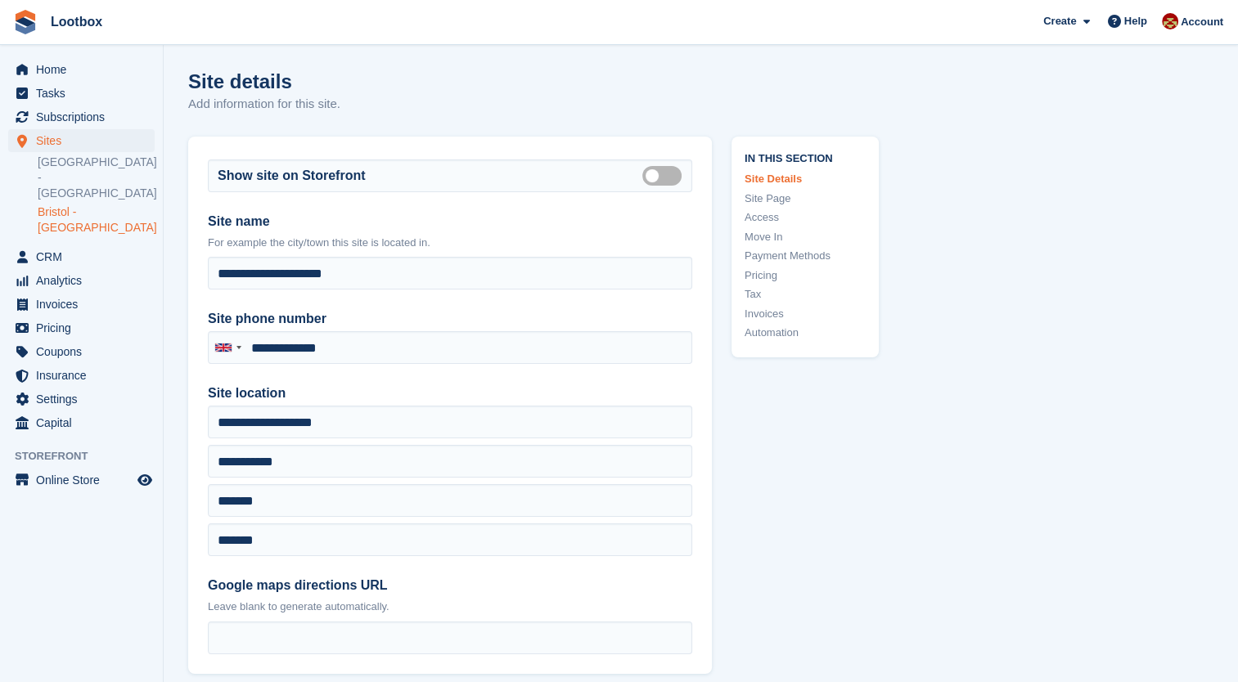
type input "**********"
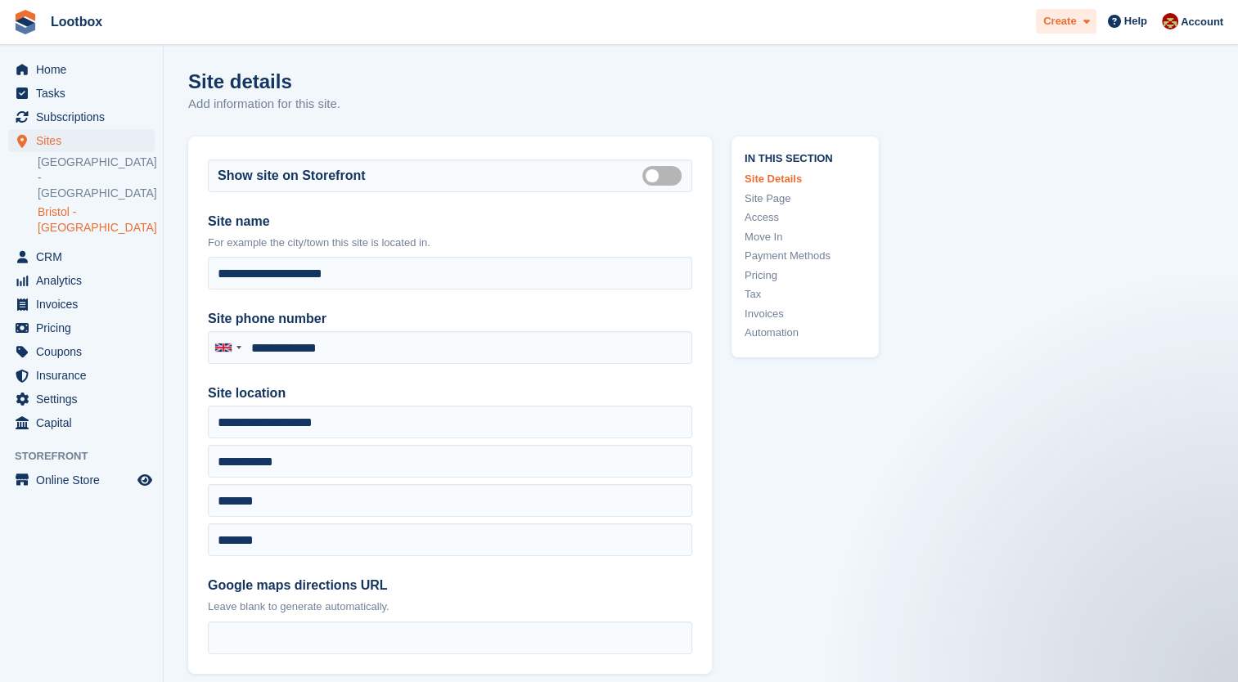
click at [1089, 20] on icon at bounding box center [1086, 21] width 7 height 11
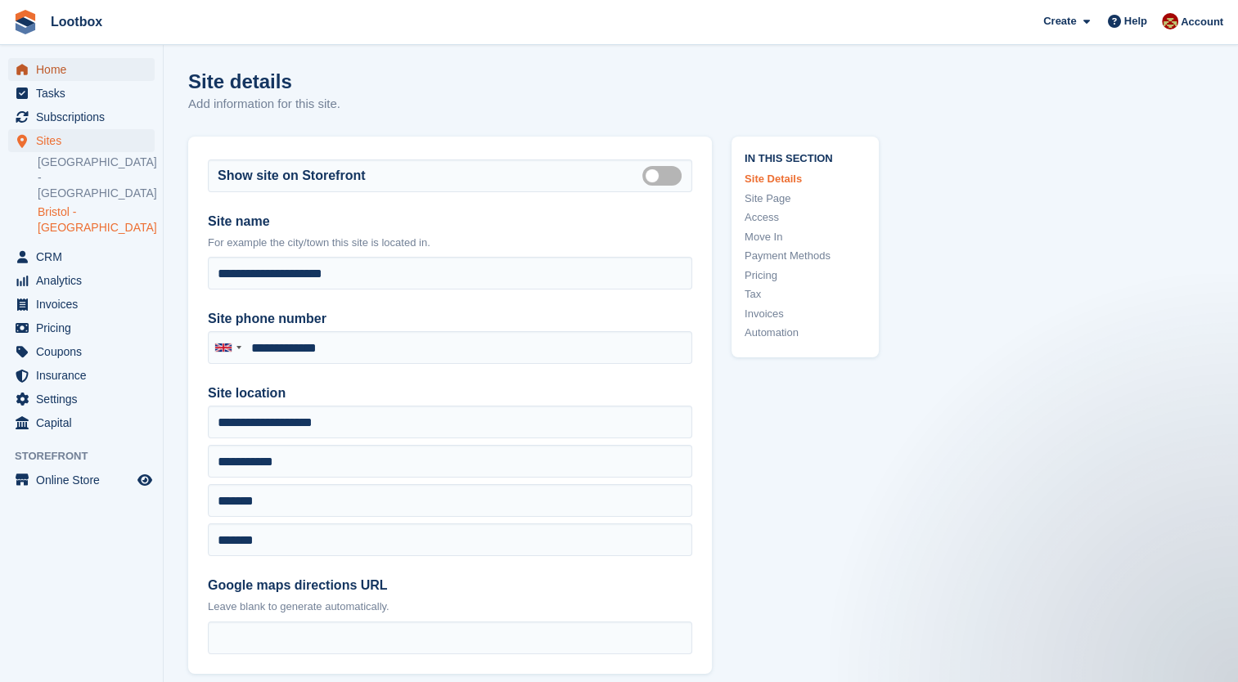
click at [37, 75] on span "Home" at bounding box center [85, 69] width 98 height 23
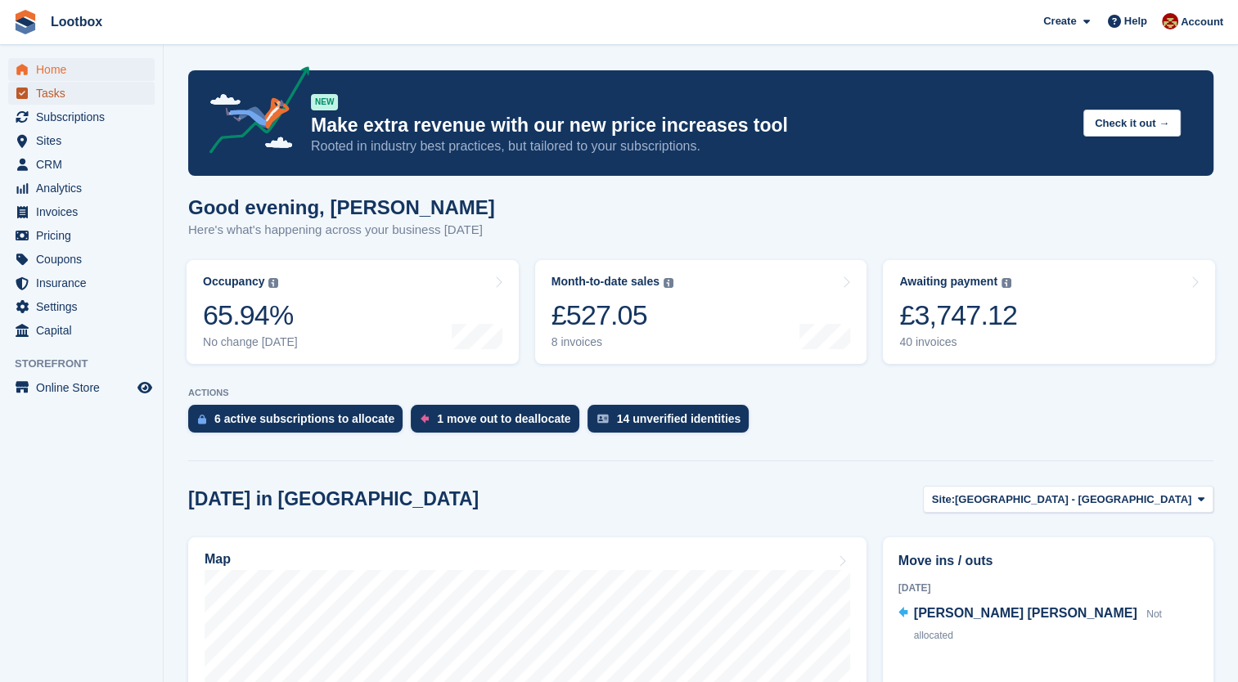
click at [47, 89] on span "Tasks" at bounding box center [85, 93] width 98 height 23
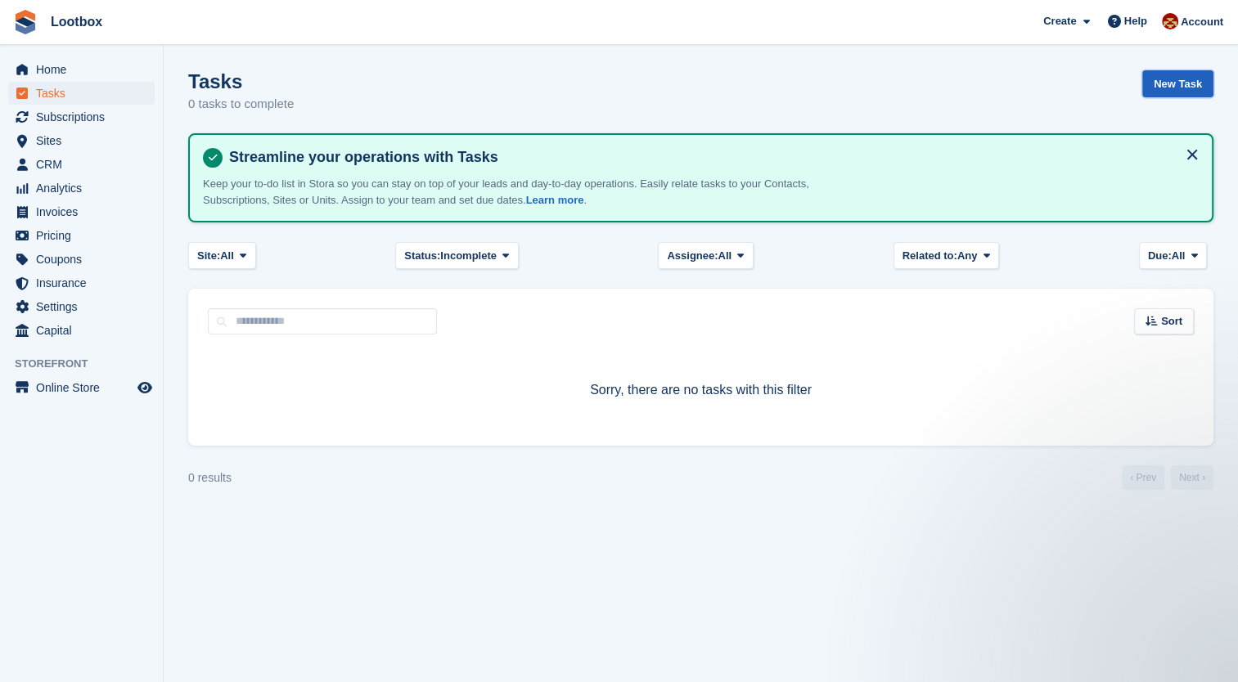
click at [1178, 79] on link "New Task" at bounding box center [1177, 83] width 71 height 27
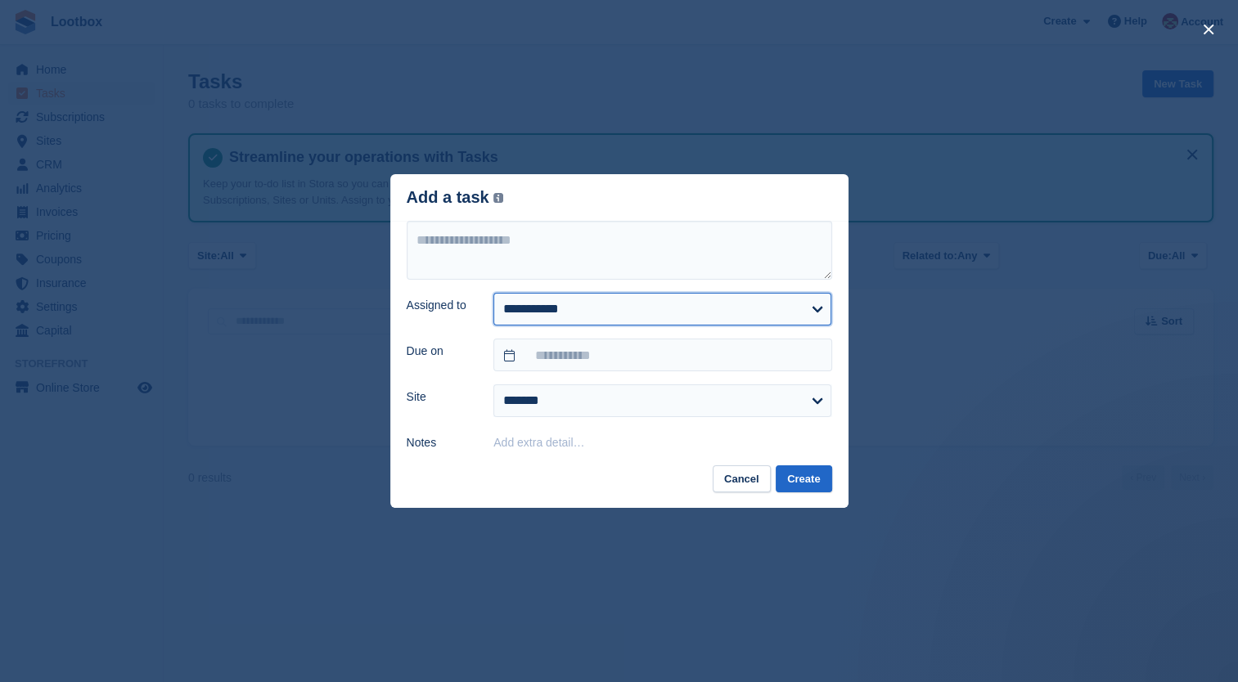
click at [646, 319] on select "**********" at bounding box center [662, 309] width 338 height 33
select select "****"
click at [493, 293] on select "**********" at bounding box center [662, 309] width 338 height 33
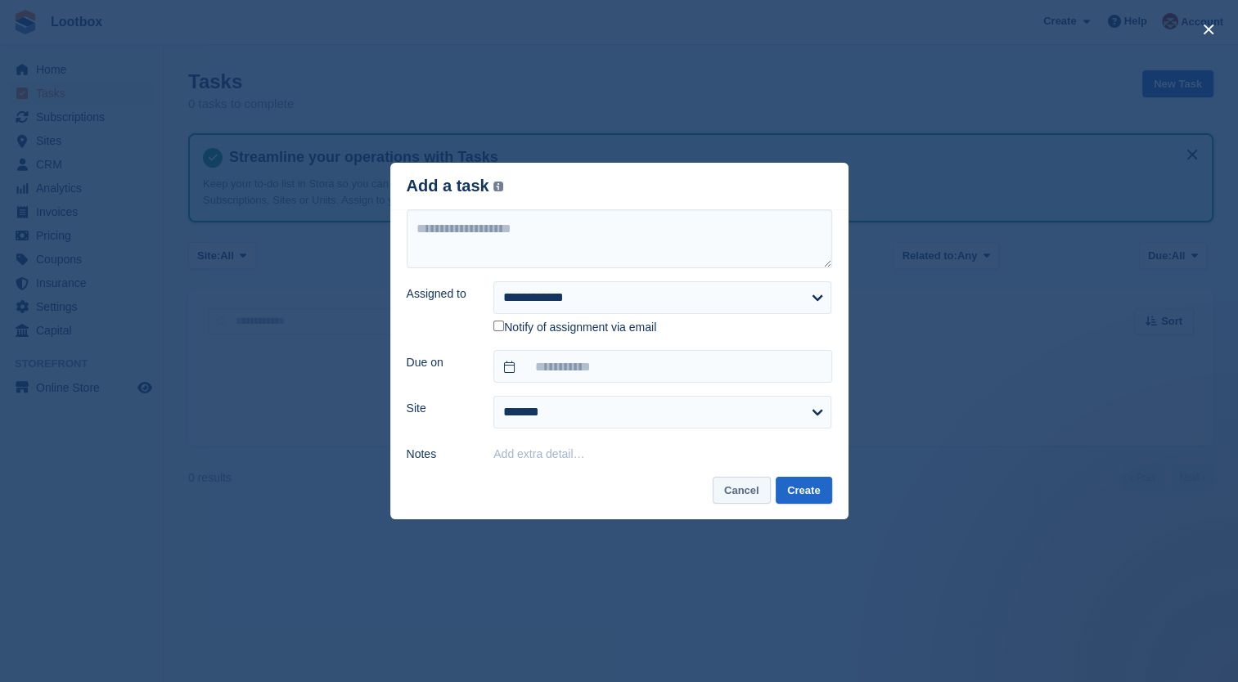
click at [751, 489] on button "Cancel" at bounding box center [742, 490] width 58 height 27
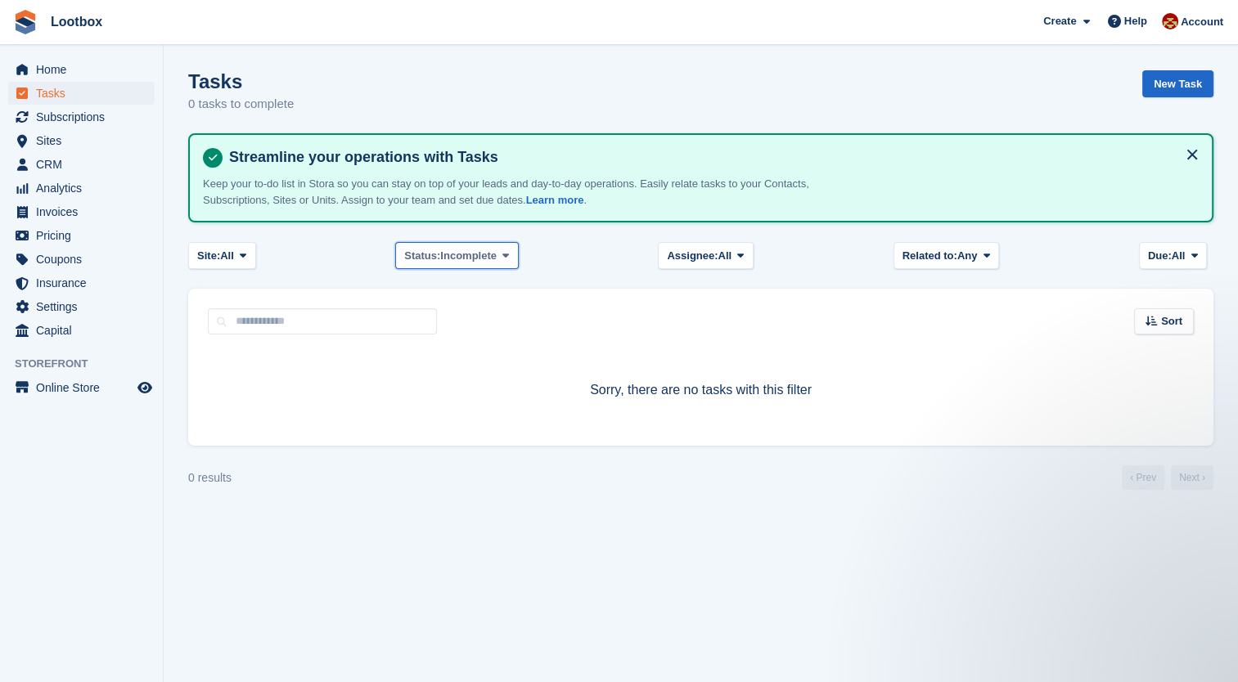
click at [479, 248] on span "Incomplete" at bounding box center [468, 256] width 56 height 16
click at [438, 323] on link "Complete" at bounding box center [474, 323] width 142 height 29
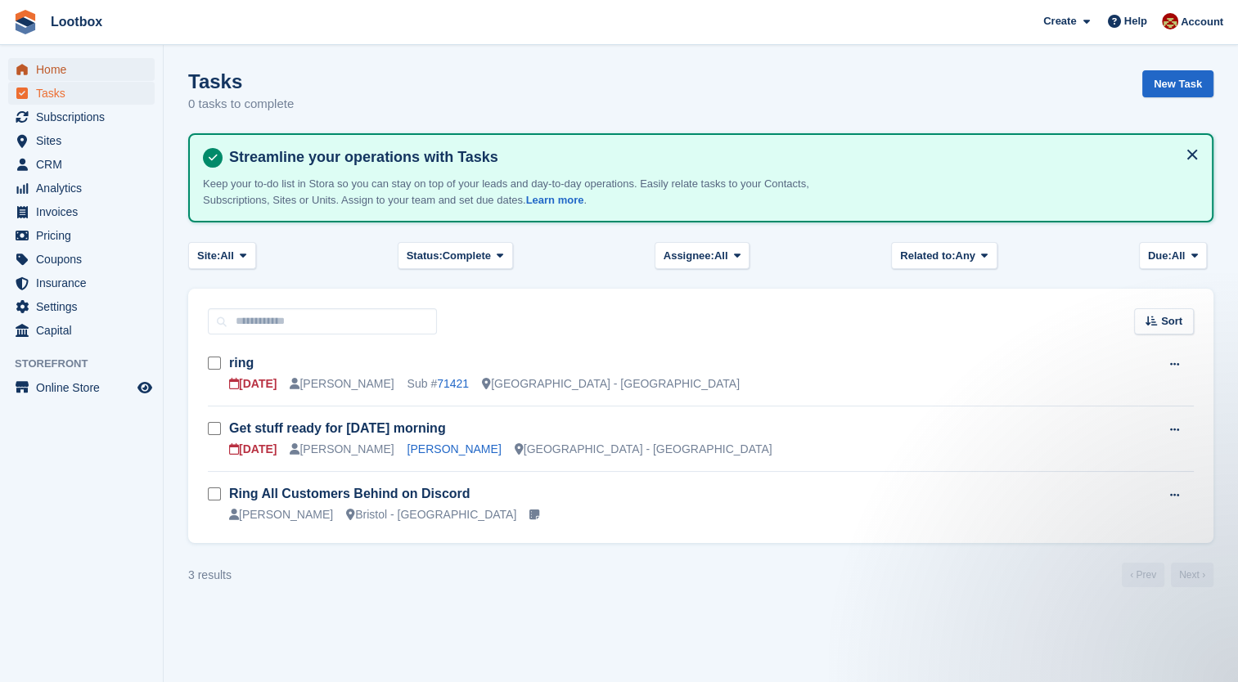
click at [64, 74] on span "Home" at bounding box center [85, 69] width 98 height 23
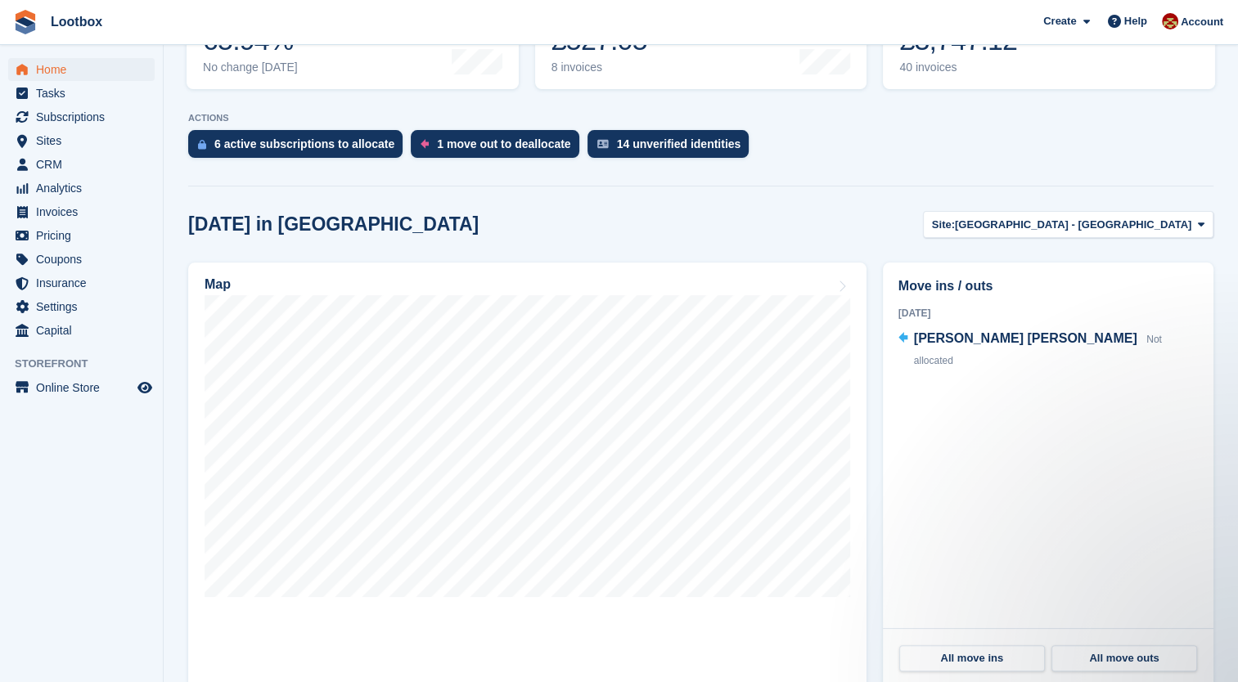
scroll to position [294, 0]
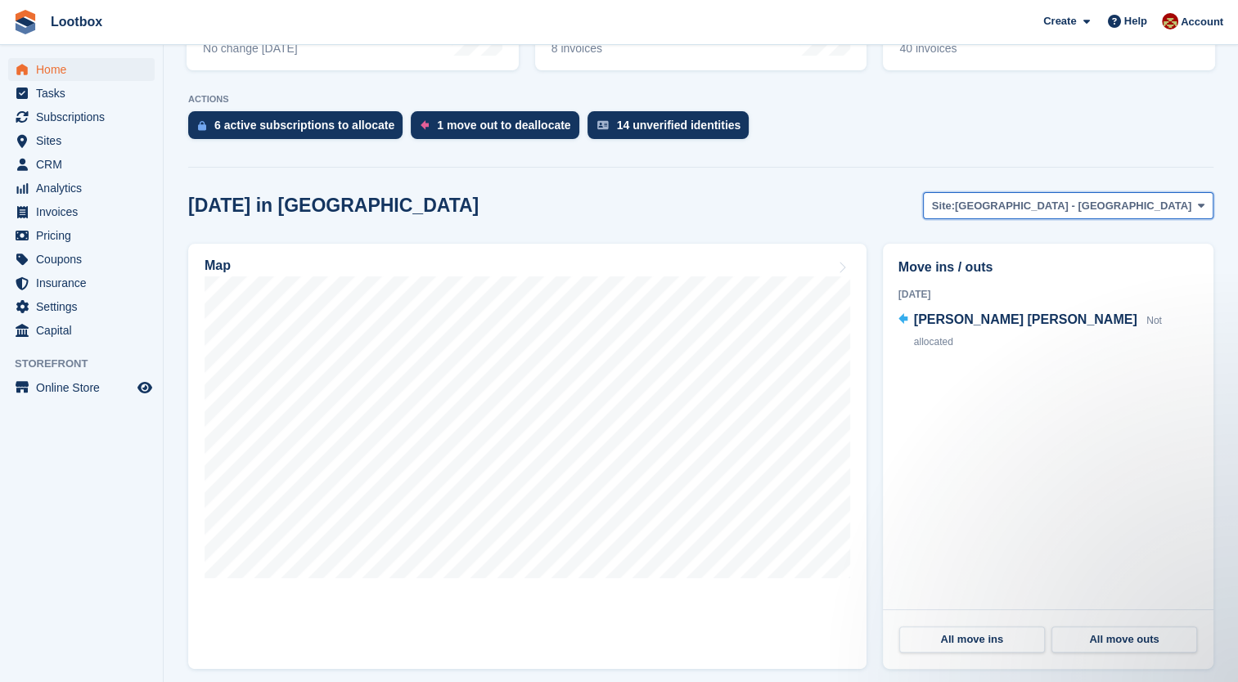
click at [1190, 212] on span "[GEOGRAPHIC_DATA] - [GEOGRAPHIC_DATA]" at bounding box center [1073, 206] width 236 height 16
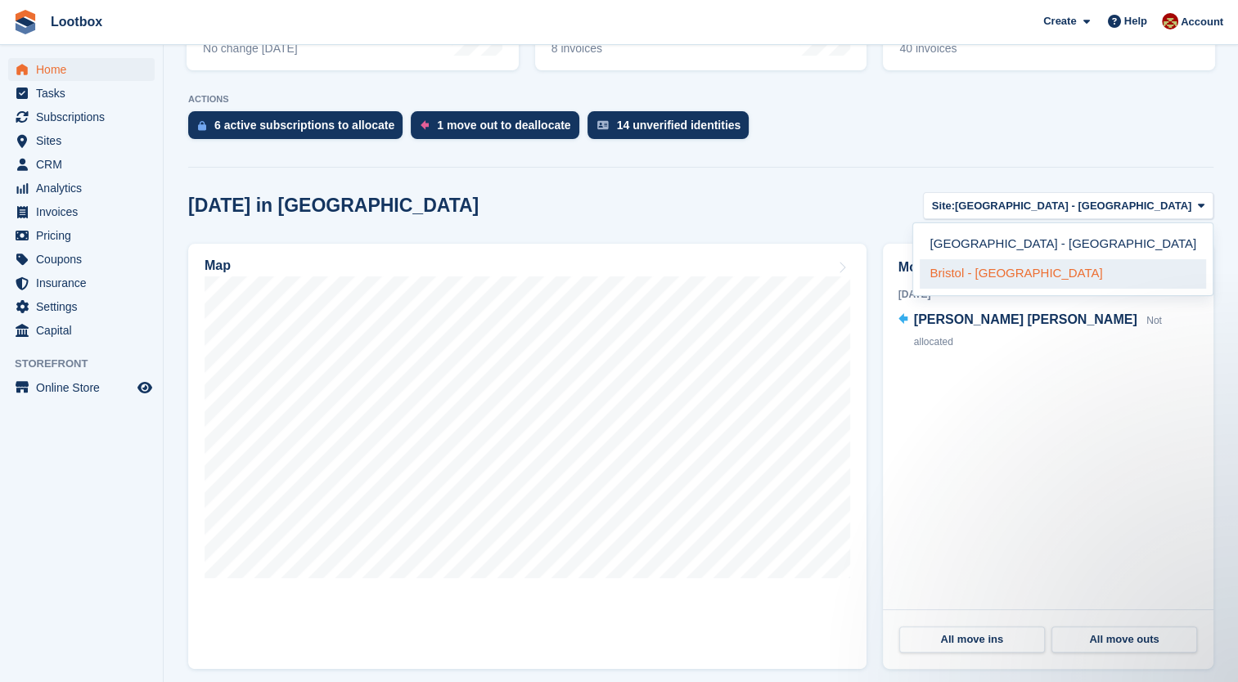
click at [1122, 280] on link "Bristol - [GEOGRAPHIC_DATA]" at bounding box center [1063, 273] width 286 height 29
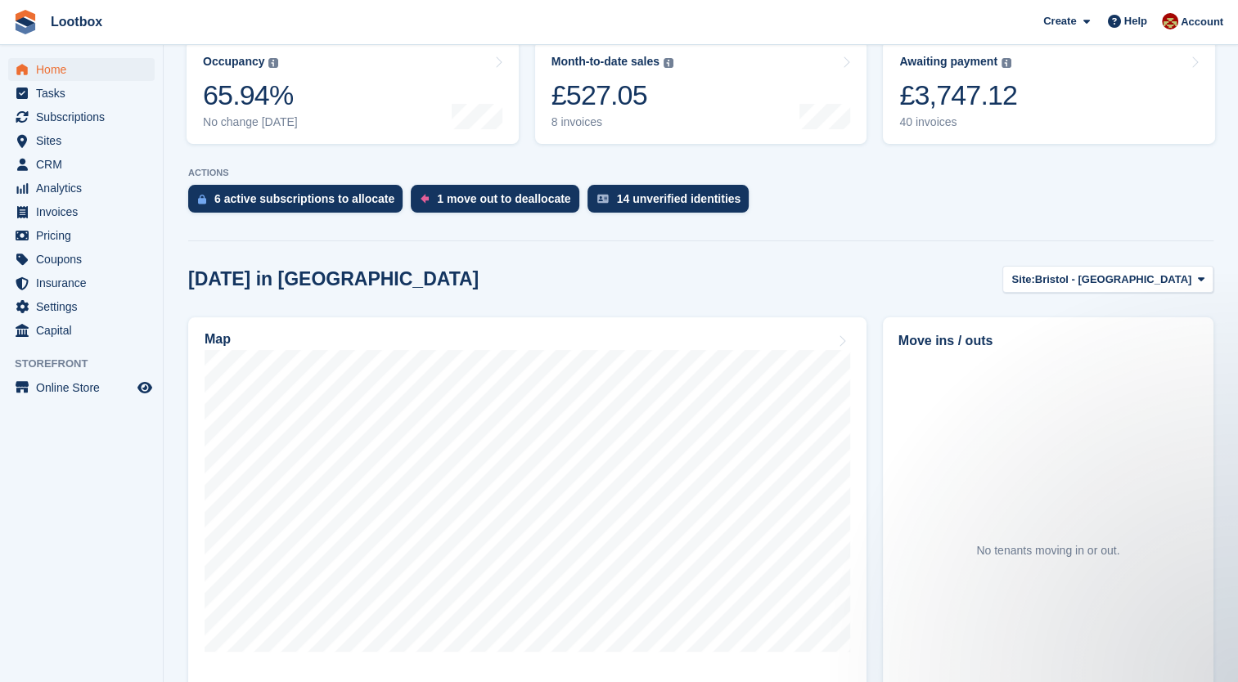
scroll to position [149, 0]
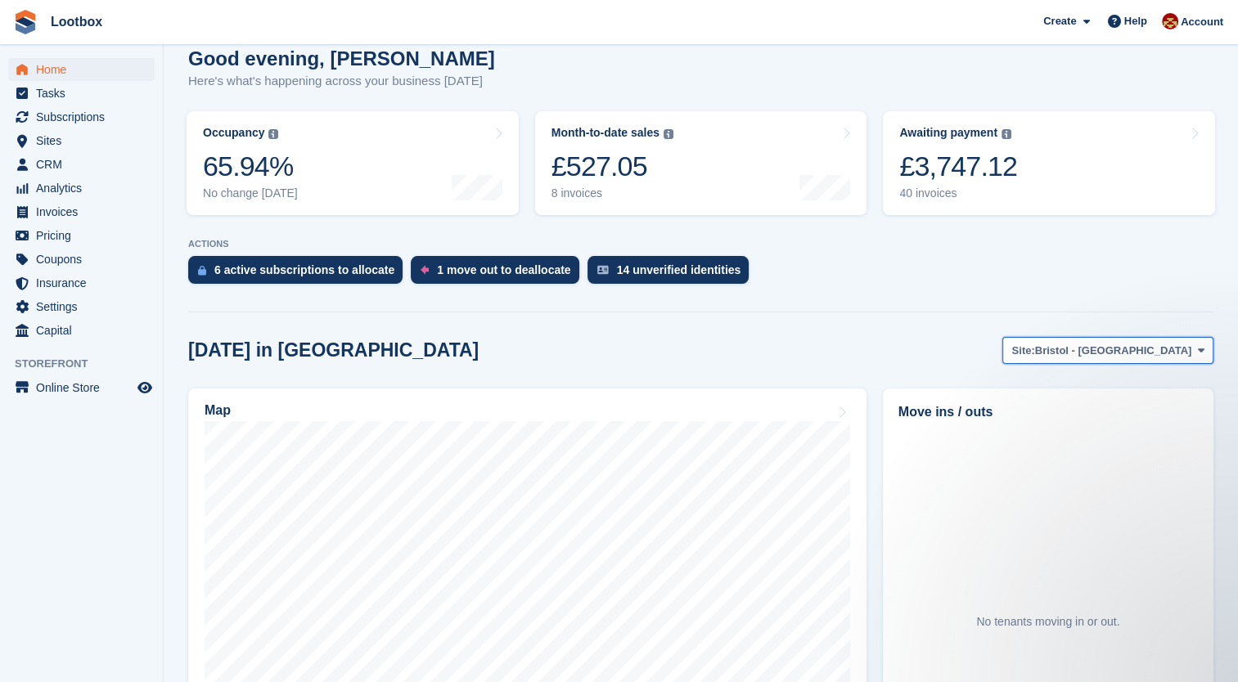
click at [1144, 344] on span "Bristol - [GEOGRAPHIC_DATA]" at bounding box center [1113, 351] width 157 height 16
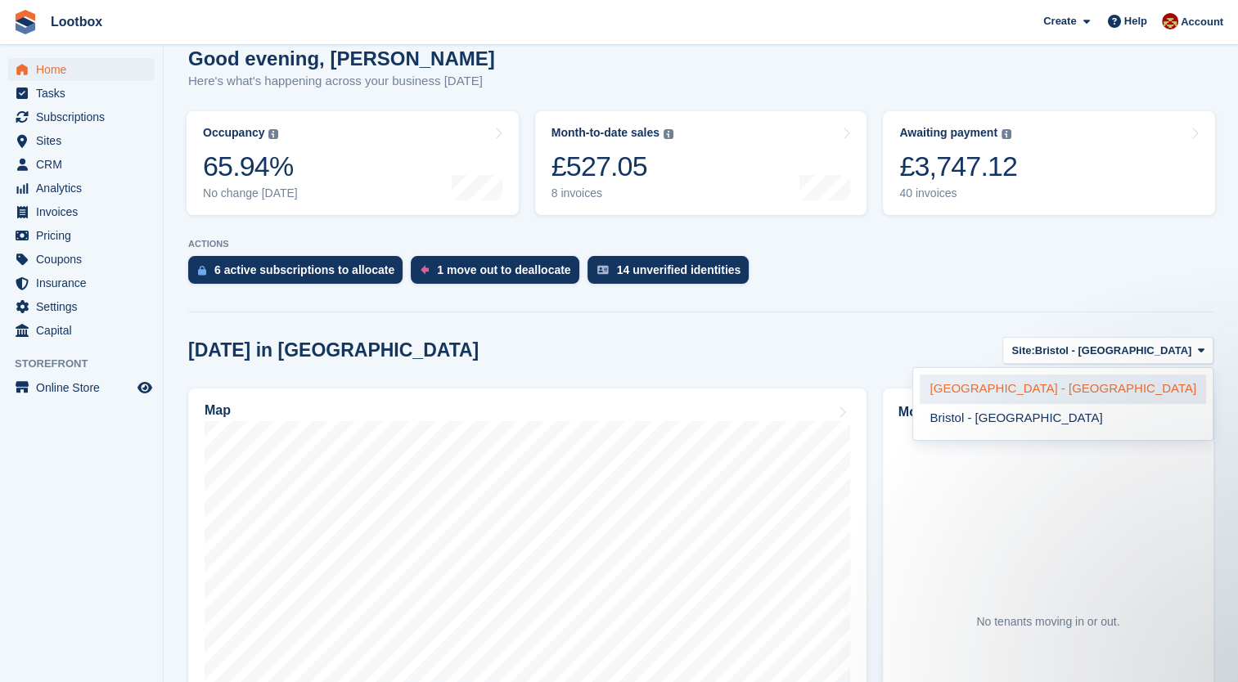
click at [1091, 393] on link "[GEOGRAPHIC_DATA] - [GEOGRAPHIC_DATA]" at bounding box center [1063, 389] width 286 height 29
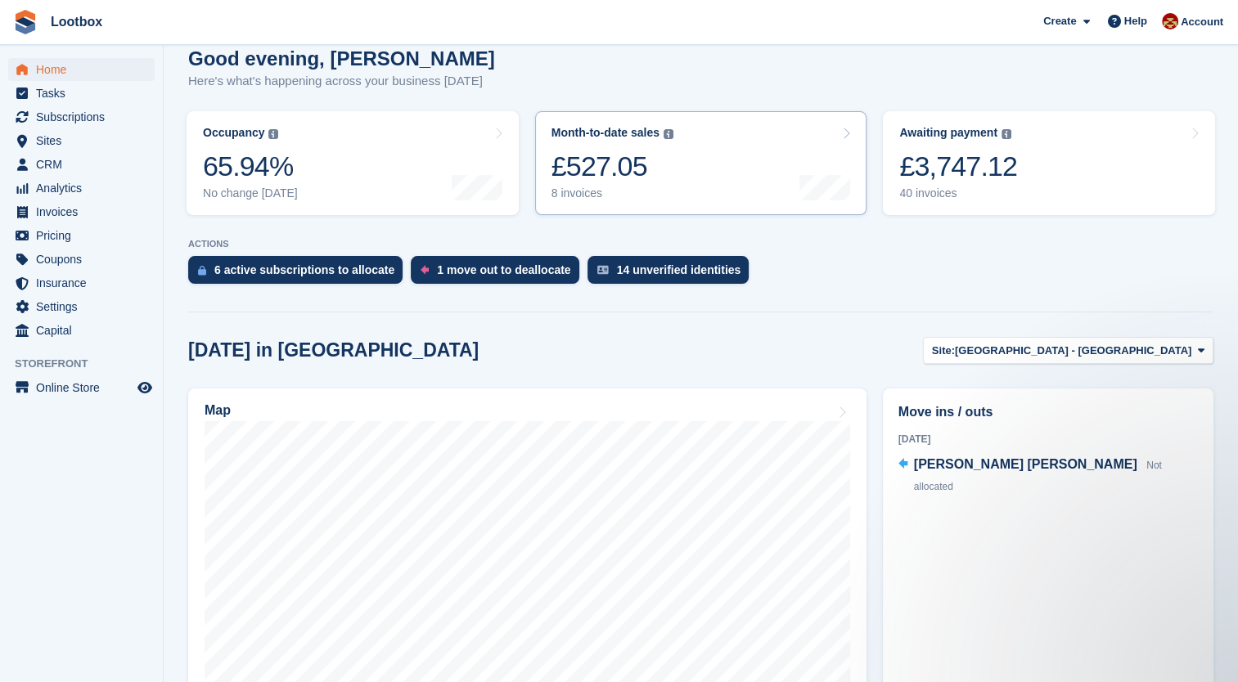
click at [742, 156] on link "Month-to-date sales The sum of all finalised invoices generated this month to d…" at bounding box center [701, 163] width 332 height 104
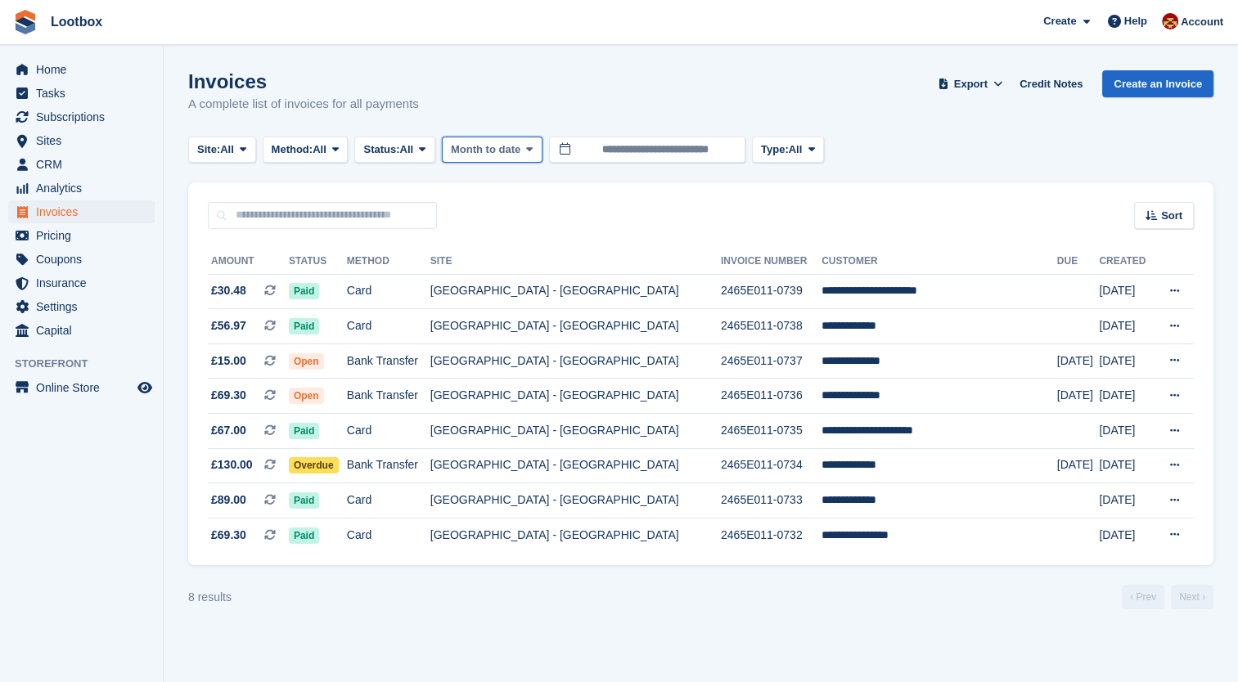
click at [534, 143] on span at bounding box center [529, 149] width 13 height 13
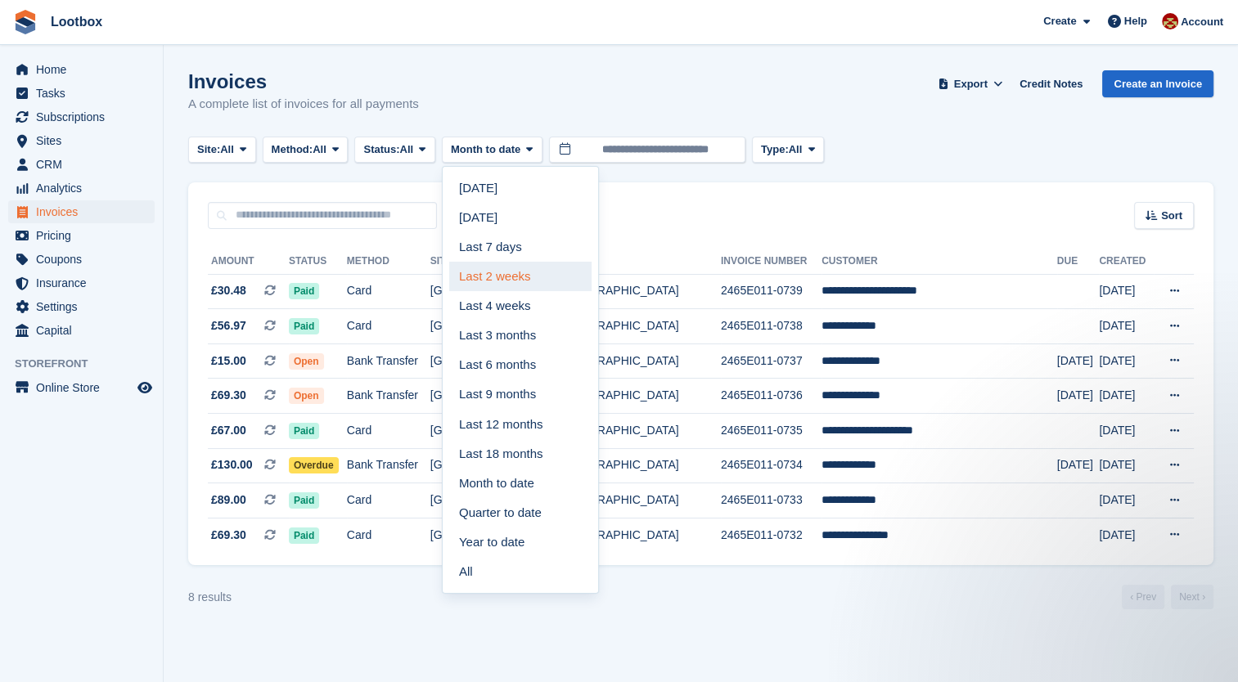
click at [509, 279] on link "Last 2 weeks" at bounding box center [520, 276] width 142 height 29
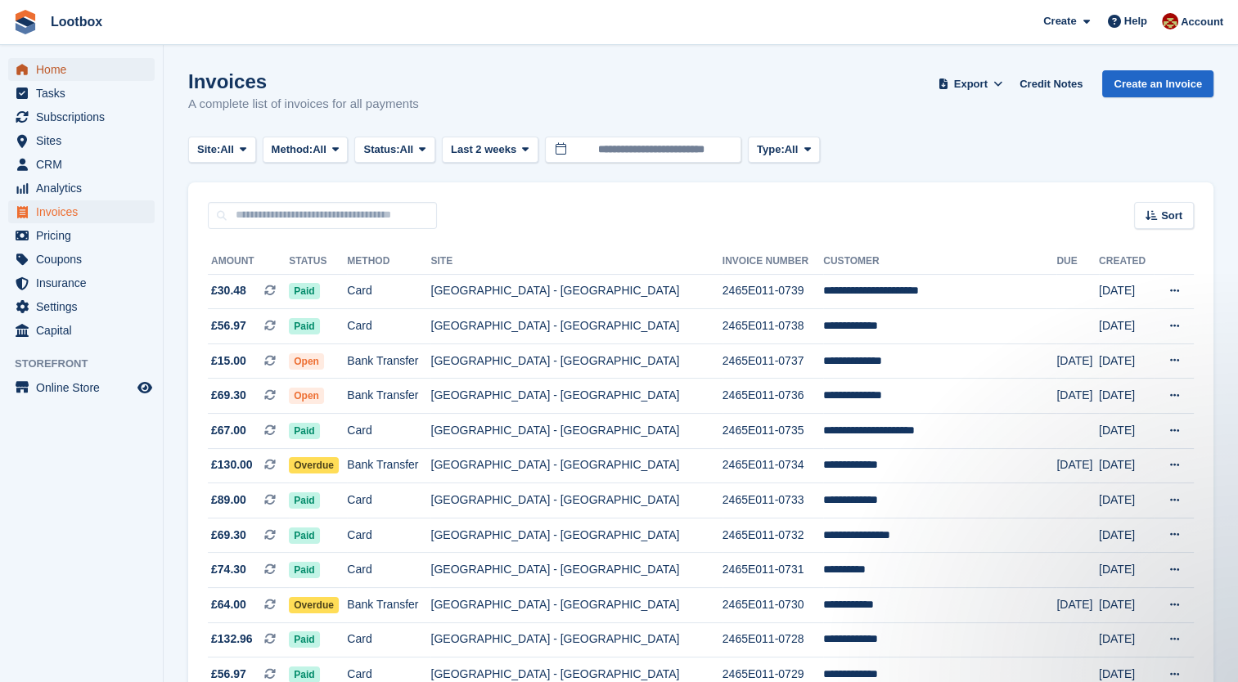
click at [57, 70] on span "Home" at bounding box center [85, 69] width 98 height 23
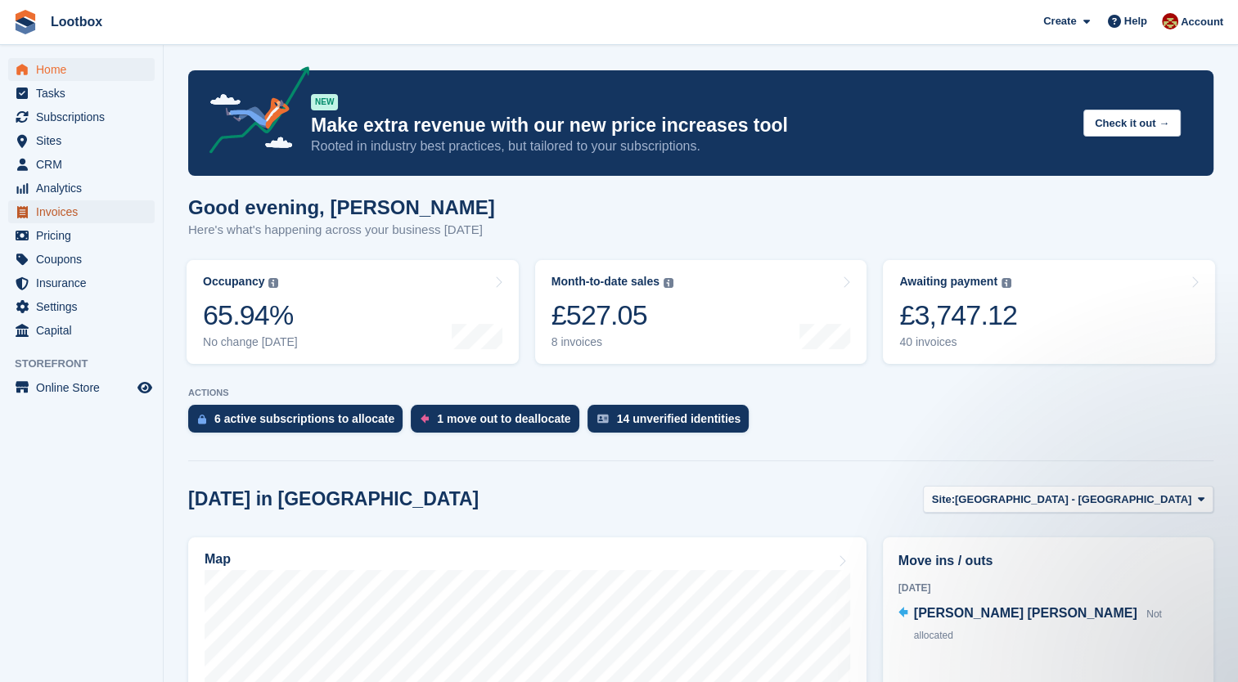
click at [56, 214] on span "Invoices" at bounding box center [85, 211] width 98 height 23
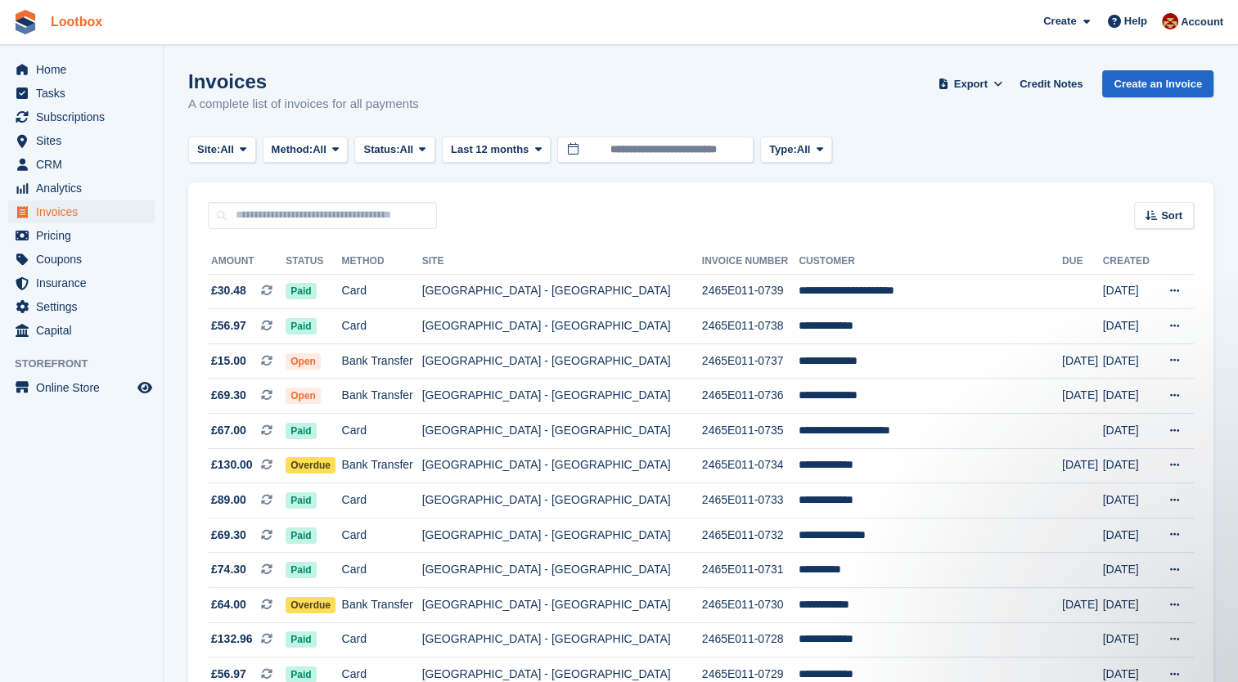
click at [60, 16] on link "Lootbox" at bounding box center [76, 21] width 65 height 27
